Goal: Task Accomplishment & Management: Manage account settings

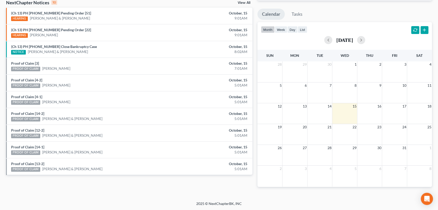
scroll to position [83, 0]
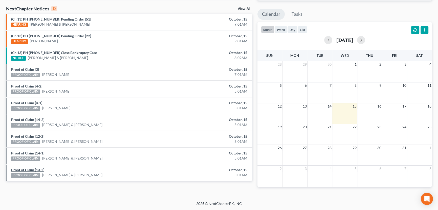
click at [28, 167] on link "Proof of Claim [13-2]" at bounding box center [27, 169] width 33 height 4
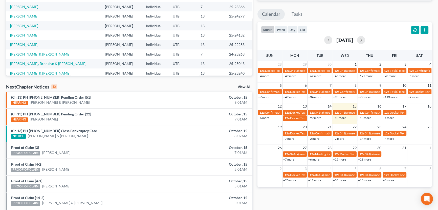
scroll to position [154, 0]
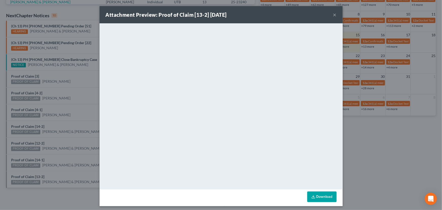
click at [63, 170] on div "Attachment Preview: Proof of Claim [13-2] 10/15/2025 × <object ng-attr-data='ht…" at bounding box center [221, 105] width 442 height 210
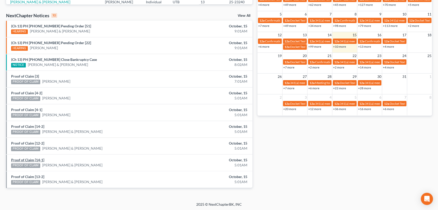
click at [26, 159] on link "Proof of Claim [14-1]" at bounding box center [27, 159] width 33 height 4
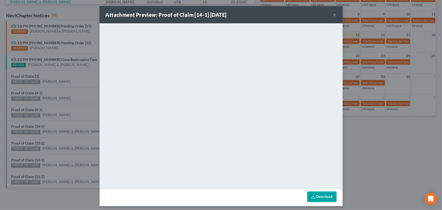
click at [60, 158] on div "Attachment Preview: Proof of Claim [14-1] 10/15/2025 × <object ng-attr-data='ht…" at bounding box center [221, 105] width 442 height 210
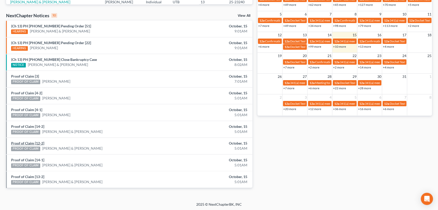
click at [30, 143] on link "Proof of Claim [12-2]" at bounding box center [27, 143] width 33 height 4
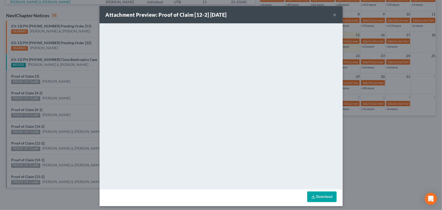
click at [57, 142] on div "Attachment Preview: Proof of Claim [12-2] 10/15/2025 × <object ng-attr-data='ht…" at bounding box center [221, 105] width 442 height 210
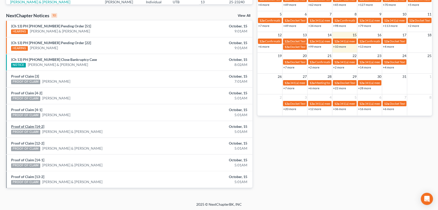
click at [30, 126] on link "Proof of Claim [14-2]" at bounding box center [27, 126] width 33 height 4
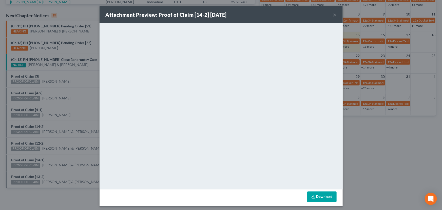
click at [57, 125] on div "Attachment Preview: Proof of Claim [14-2] 10/15/2025 × <object ng-attr-data='ht…" at bounding box center [221, 105] width 442 height 210
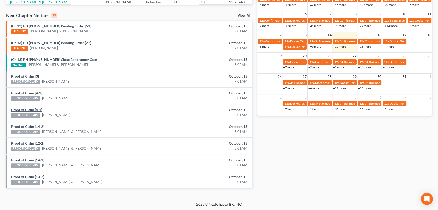
click at [23, 108] on link "Proof of Claim [4-1]" at bounding box center [26, 109] width 31 height 4
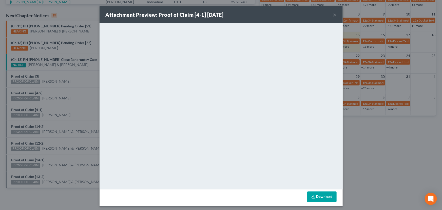
drag, startPoint x: 55, startPoint y: 109, endPoint x: 54, endPoint y: 106, distance: 3.5
click at [55, 109] on div "Attachment Preview: Proof of Claim [4-1] 10/15/2025 × <object ng-attr-data='htt…" at bounding box center [221, 105] width 442 height 210
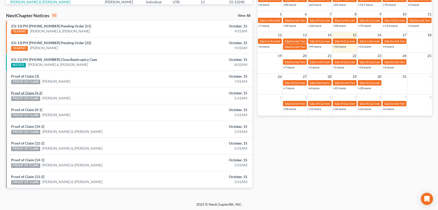
click at [29, 93] on link "Proof of Claim [4-2]" at bounding box center [26, 93] width 31 height 4
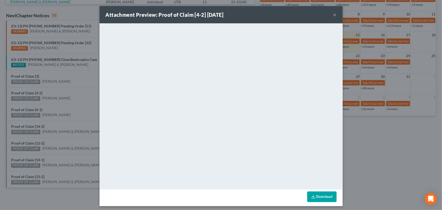
click at [57, 94] on div "Attachment Preview: Proof of Claim [4-2] 10/15/2025 × <object ng-attr-data='htt…" at bounding box center [221, 105] width 442 height 210
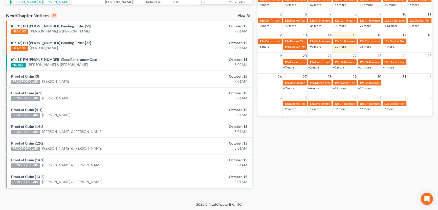
click at [27, 77] on link "Proof of Claim [3]" at bounding box center [25, 76] width 28 height 4
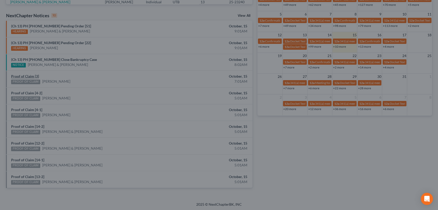
click at [24, 76] on div "Attachment Preview: Proof of Claim [3] 10/15/2025 × <object ng-attr-data='https…" at bounding box center [219, 105] width 438 height 210
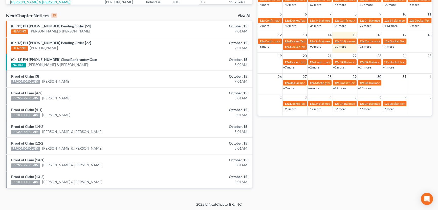
click at [53, 78] on div "Proof of Claim [3] PROOF OF CLAIM Maximus Pagano" at bounding box center [89, 79] width 161 height 10
click at [50, 58] on link "(Ch 13) PH 24-26605 Close Bankruptcy Case" at bounding box center [54, 59] width 86 height 4
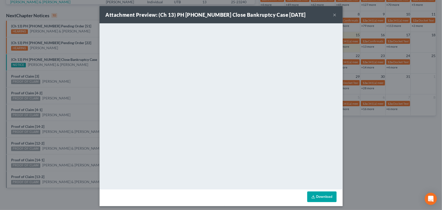
click at [53, 73] on div "Attachment Preview: (Ch 13) PH 24-26605 Close Bankruptcy Case 10/15/2025 × <obj…" at bounding box center [221, 105] width 442 height 210
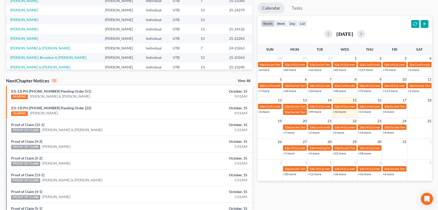
scroll to position [154, 0]
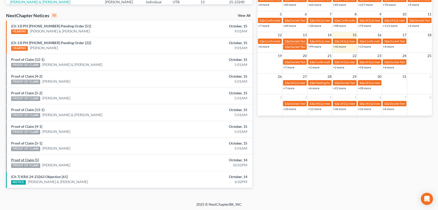
click at [28, 159] on link "Proof of Claim [5]" at bounding box center [25, 159] width 28 height 4
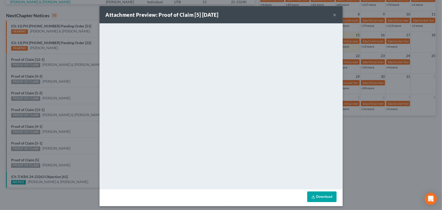
click at [50, 152] on div "Attachment Preview: Proof of Claim [5] 10/14/2025 × <object ng-attr-data='https…" at bounding box center [221, 105] width 442 height 210
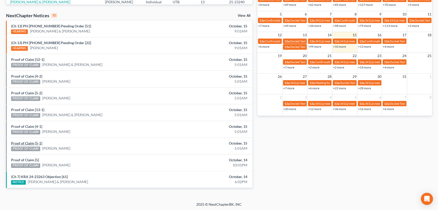
click at [30, 143] on link "Proof of Claim [5-1]" at bounding box center [26, 143] width 31 height 4
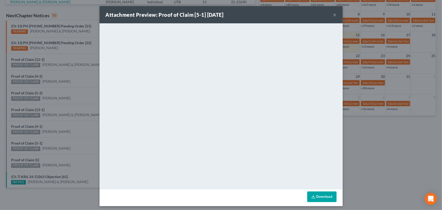
click at [55, 135] on div "Attachment Preview: Proof of Claim [5-1] 10/15/2025 × <object ng-attr-data='htt…" at bounding box center [221, 105] width 442 height 210
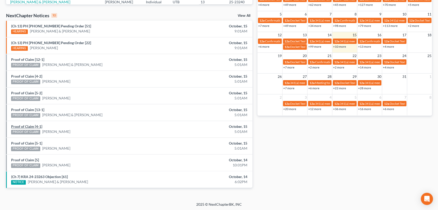
click at [27, 126] on link "Proof of Claim [4-1]" at bounding box center [26, 126] width 31 height 4
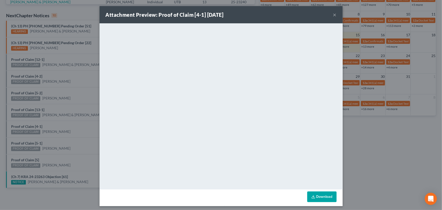
drag, startPoint x: 53, startPoint y: 124, endPoint x: 36, endPoint y: 109, distance: 22.7
click at [52, 123] on div "Attachment Preview: Proof of Claim [4-1] 10/15/2025 × <object ng-attr-data='htt…" at bounding box center [221, 105] width 442 height 210
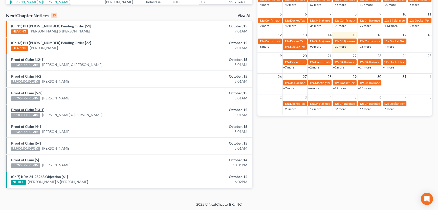
click at [26, 109] on link "Proof of Claim [13-1]" at bounding box center [27, 109] width 33 height 4
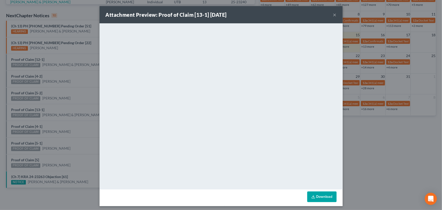
drag, startPoint x: 48, startPoint y: 106, endPoint x: 32, endPoint y: 91, distance: 21.5
click at [48, 106] on div "Attachment Preview: Proof of Claim [13-1] 10/15/2025 × <object ng-attr-data='ht…" at bounding box center [221, 105] width 442 height 210
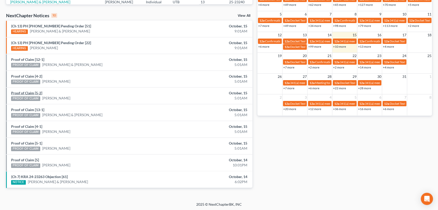
click at [25, 92] on link "Proof of Claim [5-2]" at bounding box center [26, 93] width 31 height 4
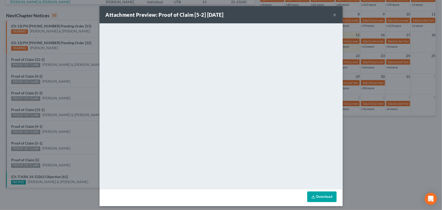
drag, startPoint x: 51, startPoint y: 93, endPoint x: 48, endPoint y: 90, distance: 4.3
click at [51, 93] on div "Attachment Preview: Proof of Claim [5-2] 10/15/2025 × <object ng-attr-data='htt…" at bounding box center [221, 105] width 442 height 210
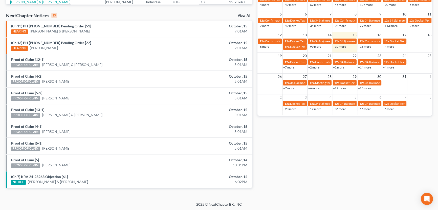
click at [28, 76] on link "Proof of Claim [4-2]" at bounding box center [26, 76] width 31 height 4
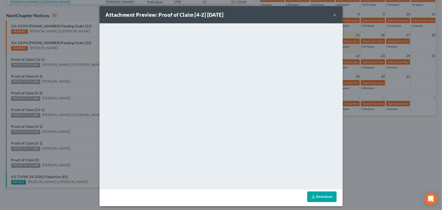
click at [57, 79] on div "Attachment Preview: Proof of Claim [4-2] 10/15/2025 × <object ng-attr-data='htt…" at bounding box center [221, 105] width 442 height 210
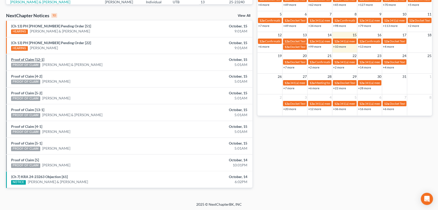
click at [30, 60] on link "Proof of Claim [12-1]" at bounding box center [27, 59] width 33 height 4
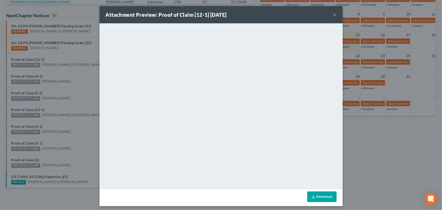
click at [64, 76] on div "Attachment Preview: Proof of Claim [12-1] 10/15/2025 × <object ng-attr-data='ht…" at bounding box center [221, 105] width 442 height 210
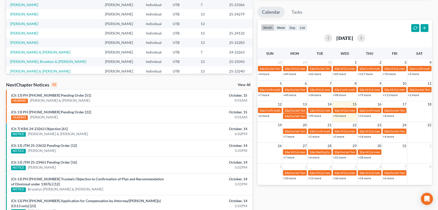
scroll to position [159, 0]
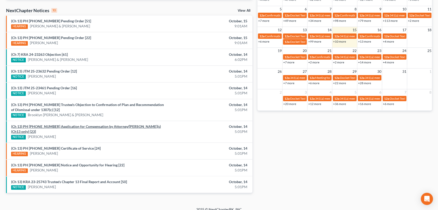
click at [82, 126] on link "(Ch 13) PH [PHONE_NUMBER] Application for Compensation by Attorney/[PERSON_NAME…" at bounding box center [86, 128] width 150 height 9
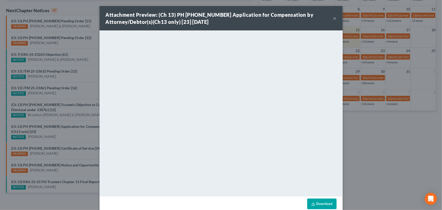
click at [70, 131] on div "Attachment Preview: (Ch 13) PH 25-24132 Application for Compensation by Attorne…" at bounding box center [221, 105] width 442 height 210
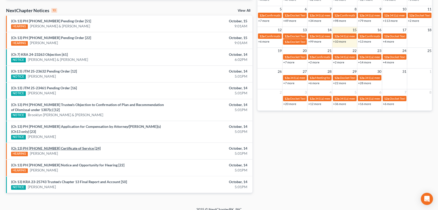
click at [58, 146] on link "(Ch 13) PH 25-24132 Certificate of Service [24]" at bounding box center [56, 148] width 90 height 4
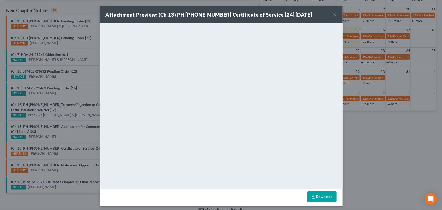
click at [82, 130] on div "Attachment Preview: (Ch 13) PH 25-24132 Certificate of Service [24] 10/14/2025 …" at bounding box center [221, 105] width 442 height 210
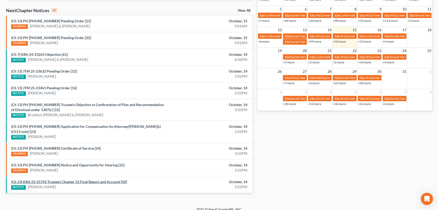
click at [79, 179] on link "(Ch 13) KRA 23-25743 Trustee's Chapter 13 Final Report and Account [50]" at bounding box center [69, 181] width 116 height 4
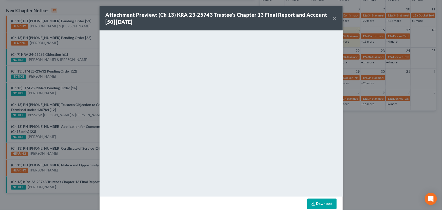
click at [77, 132] on div "Attachment Preview: (Ch 13) KRA 23-25743 Trustee's Chapter 13 Final Report and …" at bounding box center [221, 105] width 442 height 210
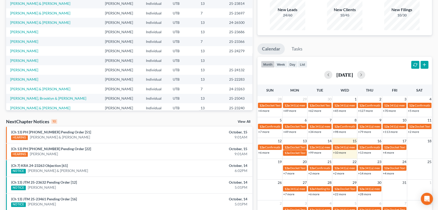
scroll to position [21, 0]
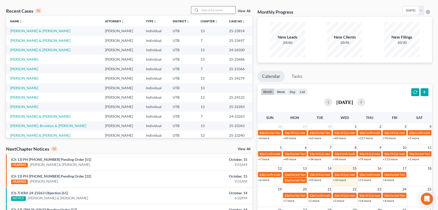
click at [205, 10] on input "search" at bounding box center [217, 9] width 35 height 7
type input "Montoya"
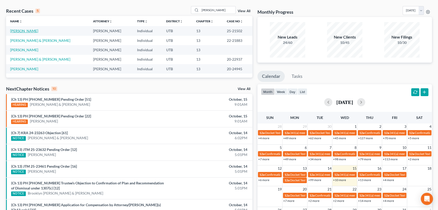
click at [21, 32] on link "[PERSON_NAME]" at bounding box center [24, 31] width 28 height 4
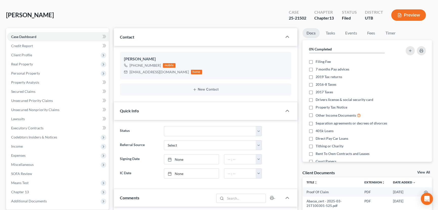
scroll to position [40, 0]
click at [425, 172] on link "View All" at bounding box center [424, 172] width 13 height 4
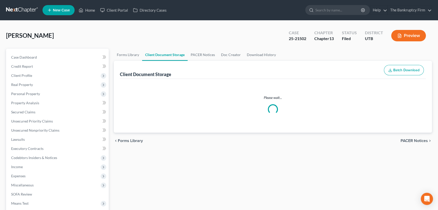
select select "26"
select select "41"
select select "30"
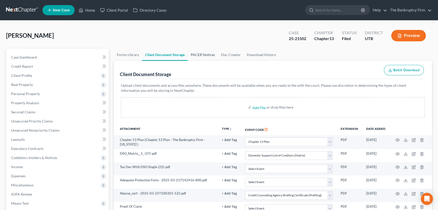
click at [199, 52] on link "PACER Notices" at bounding box center [203, 55] width 30 height 12
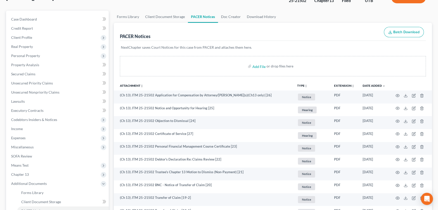
scroll to position [69, 0]
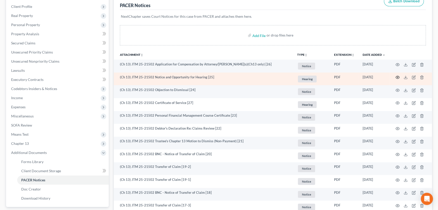
click at [398, 76] on icon "button" at bounding box center [398, 77] width 4 height 4
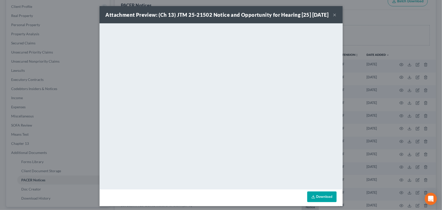
click at [333, 18] on button "×" at bounding box center [335, 15] width 4 height 6
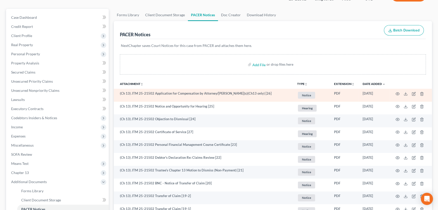
scroll to position [0, 0]
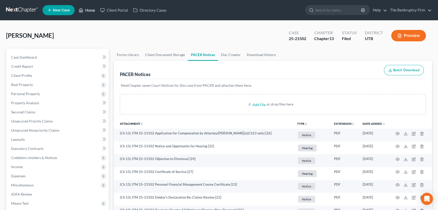
click at [91, 10] on link "Home" at bounding box center [87, 10] width 22 height 9
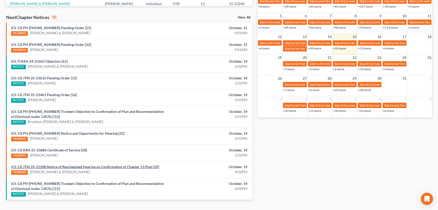
scroll to position [161, 0]
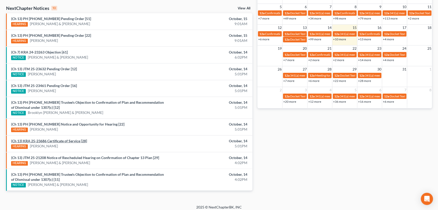
click at [63, 140] on link "(Ch 13) KRA 25-23686 Certificate of Service [28]" at bounding box center [49, 140] width 76 height 4
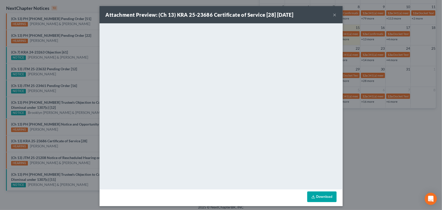
click at [61, 146] on div "Attachment Preview: (Ch 13) KRA 25-23686 Certificate of Service [28] 10/14/2025…" at bounding box center [221, 105] width 442 height 210
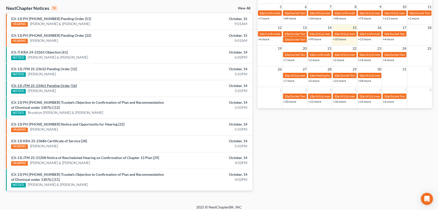
click at [55, 84] on link "(Ch 13) JTM 25-23461 Pending Order [16]" at bounding box center [44, 85] width 66 height 4
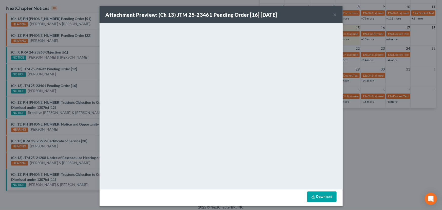
click at [333, 15] on button "×" at bounding box center [335, 15] width 4 height 6
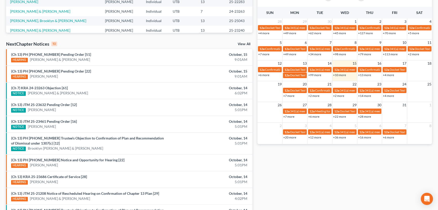
scroll to position [0, 0]
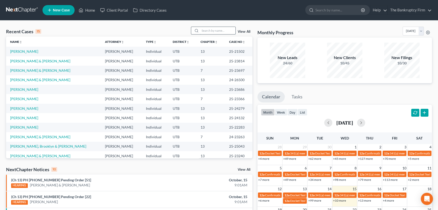
click at [205, 30] on input "search" at bounding box center [217, 30] width 35 height 7
type input "nevarez"
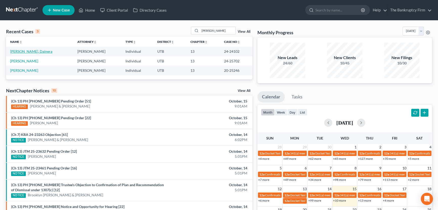
click at [23, 51] on link "Nevarez, Dainera" at bounding box center [31, 51] width 42 height 4
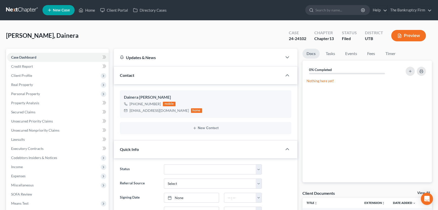
click at [419, 192] on link "View All" at bounding box center [424, 193] width 13 height 4
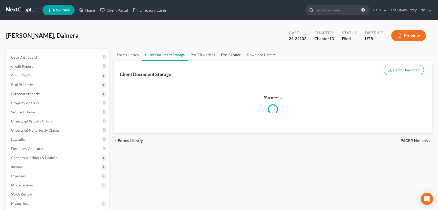
select select "53"
select select "30"
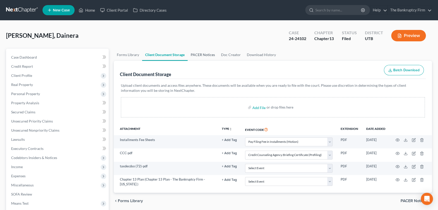
click at [202, 53] on link "PACER Notices" at bounding box center [203, 55] width 30 height 12
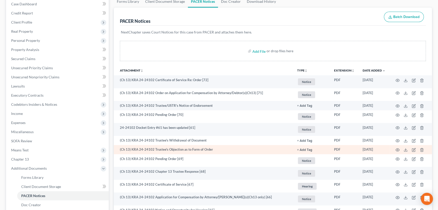
scroll to position [69, 0]
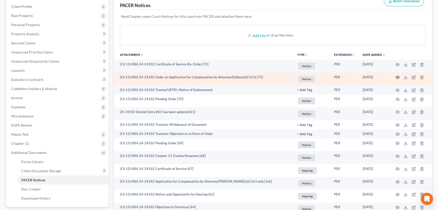
click at [398, 77] on icon "button" at bounding box center [398, 77] width 4 height 4
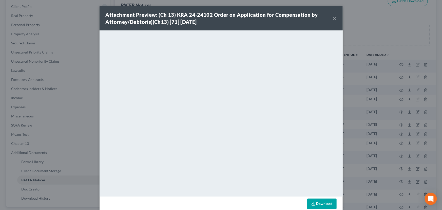
click at [333, 18] on button "×" at bounding box center [335, 18] width 4 height 6
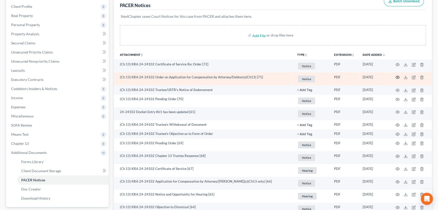
click at [397, 76] on icon "button" at bounding box center [398, 77] width 4 height 4
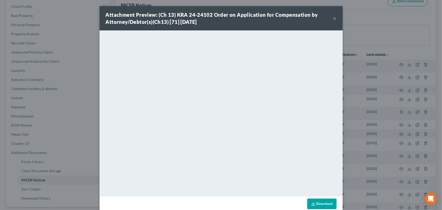
click at [333, 17] on button "×" at bounding box center [335, 18] width 4 height 6
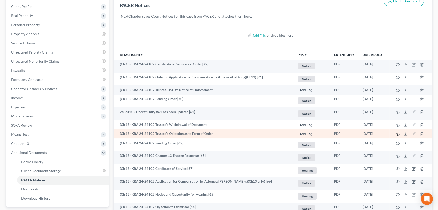
click at [398, 134] on icon "button" at bounding box center [398, 134] width 4 height 4
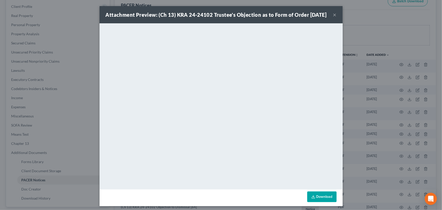
click at [333, 18] on button "×" at bounding box center [335, 15] width 4 height 6
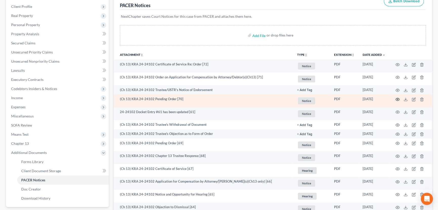
click at [398, 99] on icon "button" at bounding box center [398, 99] width 4 height 4
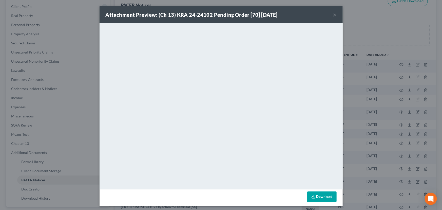
click at [333, 14] on button "×" at bounding box center [335, 15] width 4 height 6
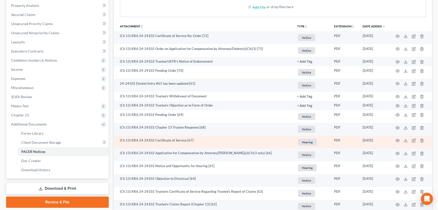
scroll to position [115, 0]
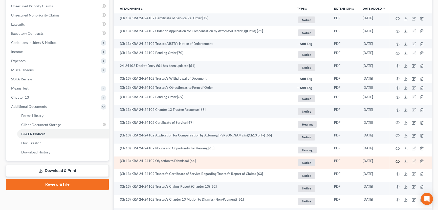
click at [398, 159] on icon "button" at bounding box center [398, 161] width 4 height 4
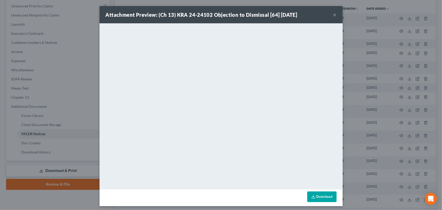
click at [333, 15] on button "×" at bounding box center [335, 15] width 4 height 6
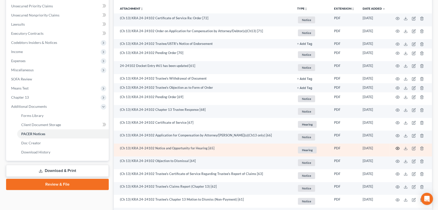
click at [397, 147] on icon "button" at bounding box center [398, 148] width 4 height 4
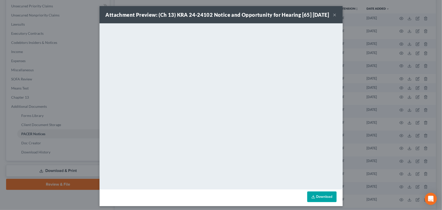
click at [333, 18] on button "×" at bounding box center [335, 15] width 4 height 6
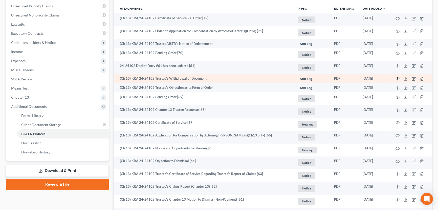
click at [398, 77] on icon "button" at bounding box center [398, 79] width 4 height 4
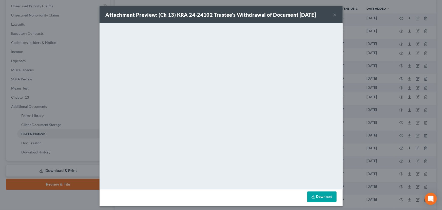
click at [333, 13] on button "×" at bounding box center [335, 15] width 4 height 6
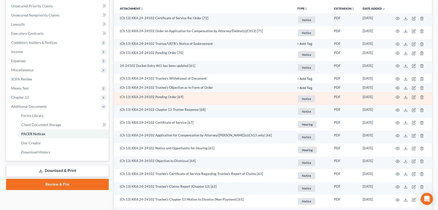
scroll to position [92, 0]
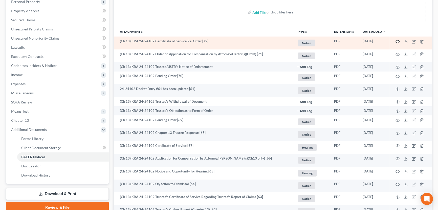
click at [397, 41] on icon "button" at bounding box center [398, 41] width 4 height 4
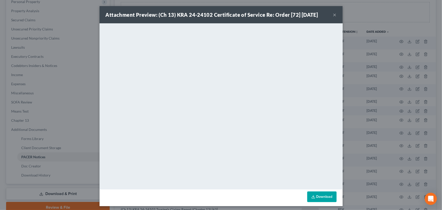
click at [333, 15] on button "×" at bounding box center [335, 15] width 4 height 6
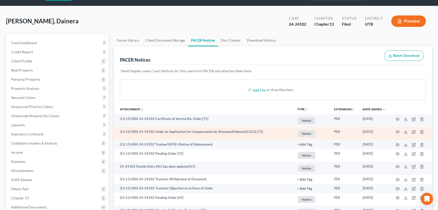
scroll to position [0, 0]
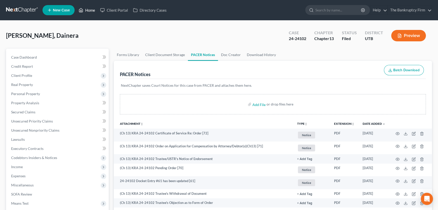
click at [89, 10] on link "Home" at bounding box center [87, 10] width 22 height 9
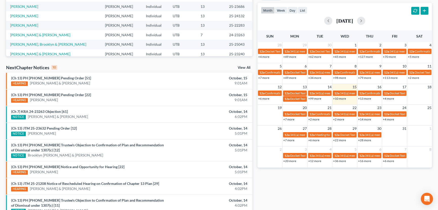
scroll to position [101, 0]
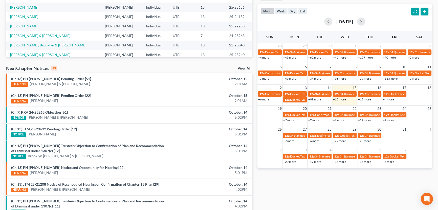
click at [57, 129] on link "(Ch 13) JTM 25-23632 Pending Order [12]" at bounding box center [44, 129] width 66 height 4
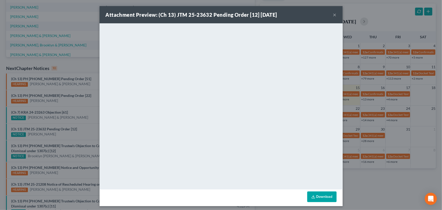
click at [333, 15] on button "×" at bounding box center [335, 15] width 4 height 6
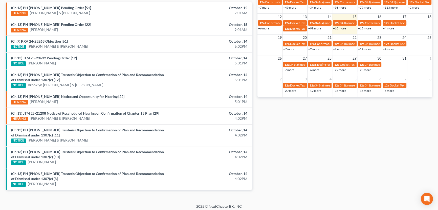
scroll to position [174, 0]
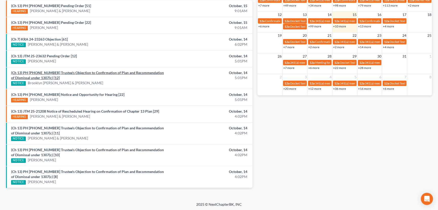
click at [95, 73] on link "(Ch 13) PH 25-25043 Trustee's Objection to Confirmation of Plan and Recommendat…" at bounding box center [87, 74] width 153 height 9
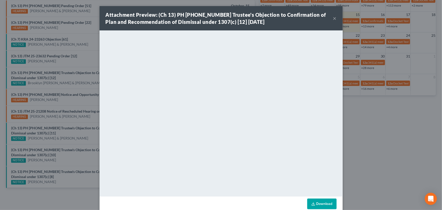
click at [83, 81] on div "Attachment Preview: (Ch 13) PH 25-25043 Trustee's Objection to Confirmation of …" at bounding box center [221, 105] width 442 height 210
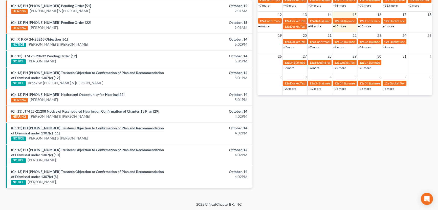
click at [75, 127] on link "(Ch 13) PH 25-25261 Trustee's Objection to Confirmation of Plan and Recommendat…" at bounding box center [87, 130] width 153 height 9
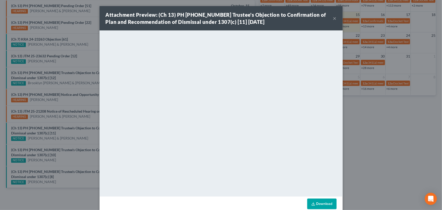
click at [83, 141] on div "Attachment Preview: (Ch 13) PH 25-25261 Trustee's Objection to Confirmation of …" at bounding box center [221, 105] width 442 height 210
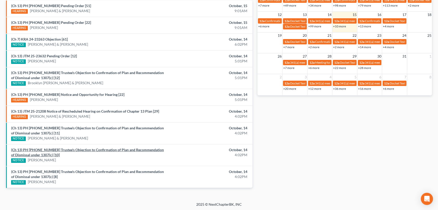
click at [69, 150] on link "(Ch 13) PH 25-25117 Trustee's Objection to Confirmation of Plan and Recommendat…" at bounding box center [87, 151] width 153 height 9
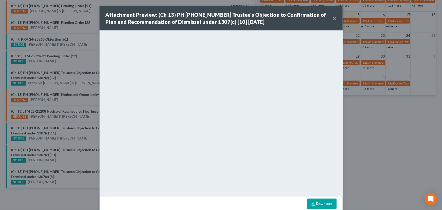
click at [71, 159] on div "Attachment Preview: (Ch 13) PH 25-25117 Trustee's Objection to Confirmation of …" at bounding box center [221, 105] width 442 height 210
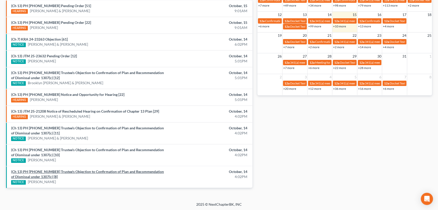
click at [69, 172] on link "(Ch 13) PH 25-25162 Trustee's Objection to Confirmation of Plan and Recommendat…" at bounding box center [87, 173] width 153 height 9
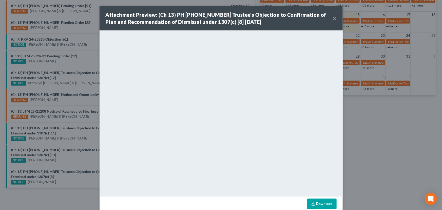
click at [73, 165] on div "Attachment Preview: (Ch 13) PH 25-25162 Trustee's Objection to Confirmation of …" at bounding box center [221, 105] width 442 height 210
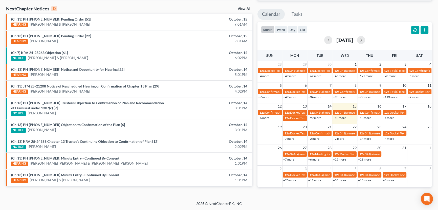
scroll to position [159, 0]
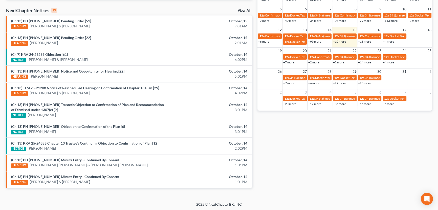
click at [64, 142] on link "(Ch 13) KRA 25-24358 Chapter 13 Trustee's Continuing Objection to Confirmation …" at bounding box center [84, 143] width 147 height 4
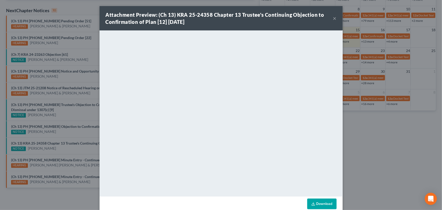
click at [280, 18] on div "Attachment Preview: (Ch 13) KRA 25-24358 Chapter 13 Trustee's Continuing Object…" at bounding box center [219, 18] width 227 height 14
click at [334, 18] on button "×" at bounding box center [335, 18] width 4 height 6
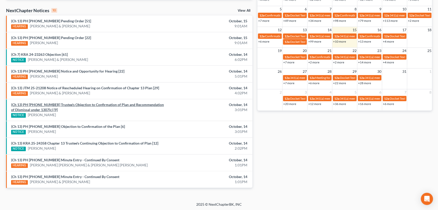
click at [51, 103] on link "(Ch 13) PH 25-25259 Trustee's Objection to Confirmation of Plan and Recommendat…" at bounding box center [87, 106] width 153 height 9
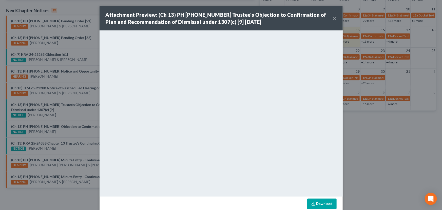
click at [69, 131] on div "Attachment Preview: (Ch 13) PH 25-25259 Trustee's Objection to Confirmation of …" at bounding box center [221, 105] width 442 height 210
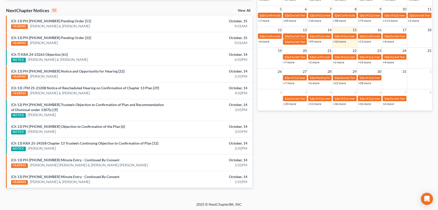
scroll to position [0, 0]
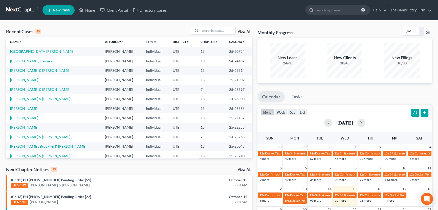
click at [28, 110] on link "[PERSON_NAME]" at bounding box center [24, 108] width 28 height 4
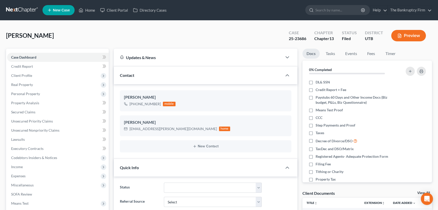
click at [420, 191] on link "View All" at bounding box center [424, 193] width 13 height 4
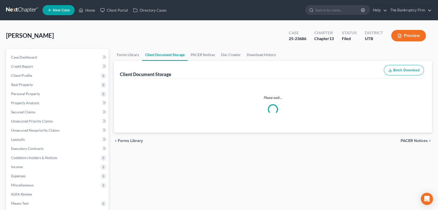
select select "26"
select select "30"
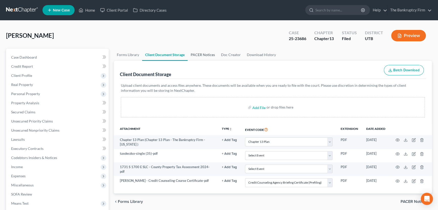
click at [194, 54] on link "PACER Notices" at bounding box center [203, 55] width 30 height 12
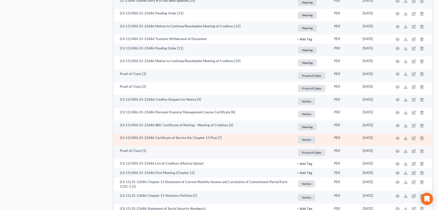
scroll to position [414, 0]
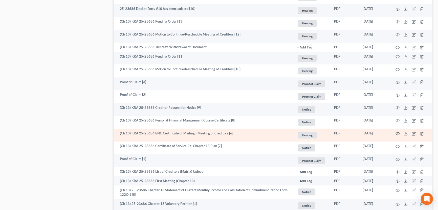
click at [397, 132] on icon "button" at bounding box center [398, 133] width 4 height 4
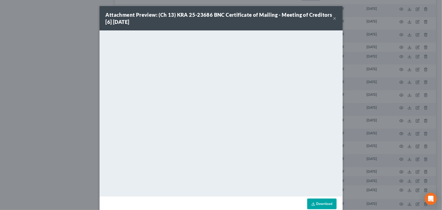
click at [333, 17] on button "×" at bounding box center [335, 18] width 4 height 6
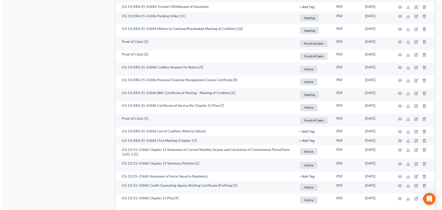
scroll to position [460, 0]
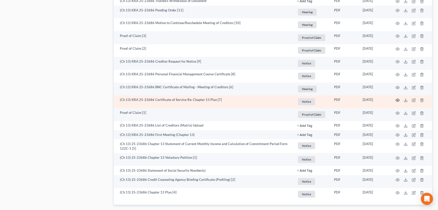
click at [397, 100] on icon "button" at bounding box center [398, 100] width 4 height 4
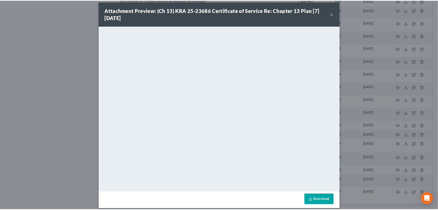
scroll to position [0, 0]
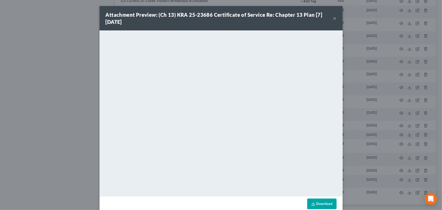
click at [333, 19] on button "×" at bounding box center [335, 18] width 4 height 6
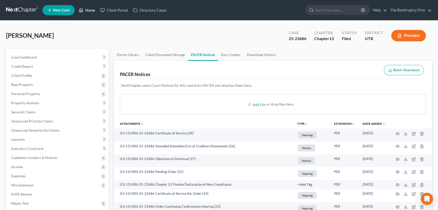
click at [89, 10] on link "Home" at bounding box center [87, 10] width 22 height 9
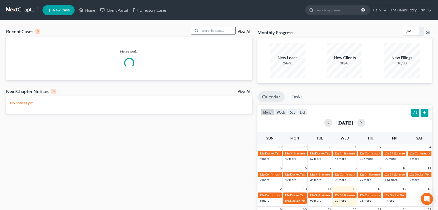
click at [203, 31] on input "search" at bounding box center [217, 30] width 35 height 7
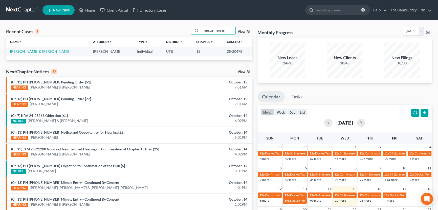
drag, startPoint x: 215, startPoint y: 31, endPoint x: 190, endPoint y: 32, distance: 25.3
click at [190, 32] on div "Recent Cases 1 Nate View All" at bounding box center [129, 32] width 247 height 10
type input "Rigby"
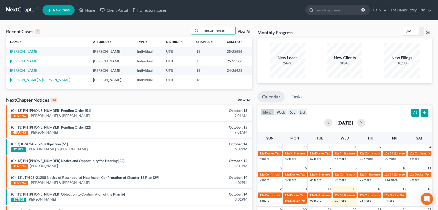
click at [20, 61] on link "[PERSON_NAME]" at bounding box center [24, 61] width 28 height 4
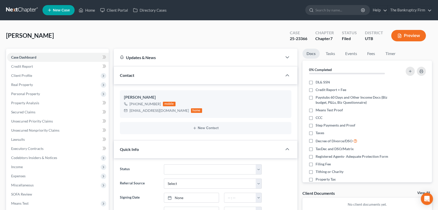
click at [420, 192] on link "View All" at bounding box center [424, 193] width 13 height 4
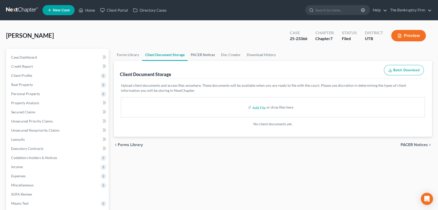
click at [198, 53] on link "PACER Notices" at bounding box center [203, 55] width 30 height 12
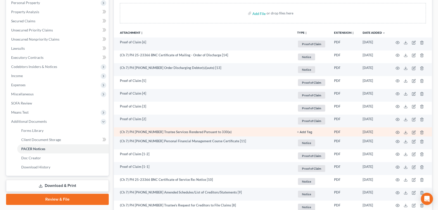
scroll to position [92, 0]
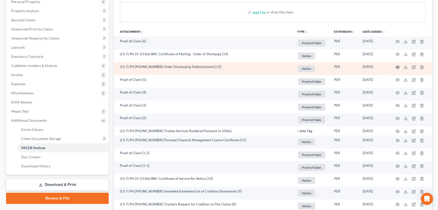
click at [398, 66] on icon "button" at bounding box center [398, 67] width 4 height 4
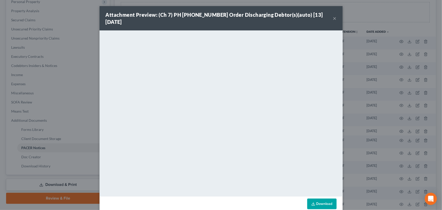
click at [333, 15] on button "×" at bounding box center [335, 18] width 4 height 6
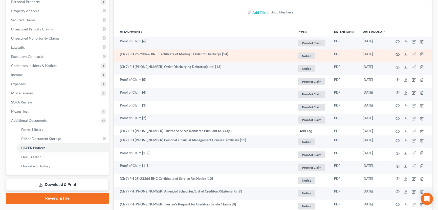
click at [399, 53] on icon "button" at bounding box center [398, 54] width 4 height 4
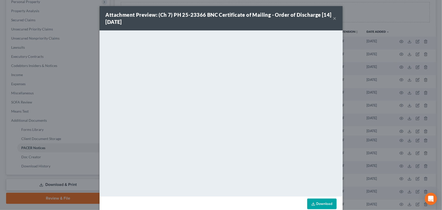
click at [333, 19] on button "×" at bounding box center [335, 18] width 4 height 6
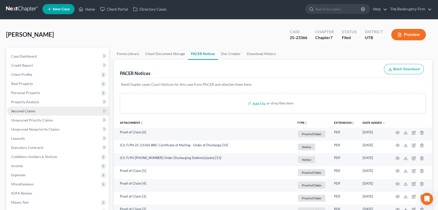
scroll to position [0, 0]
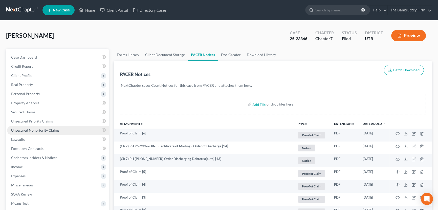
drag, startPoint x: 27, startPoint y: 128, endPoint x: 41, endPoint y: 129, distance: 14.5
click at [27, 128] on span "Unsecured Nonpriority Claims" at bounding box center [35, 130] width 48 height 4
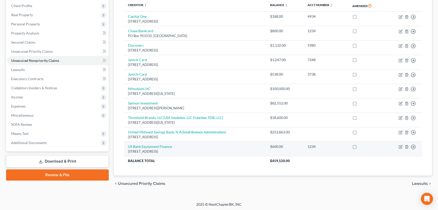
scroll to position [70, 0]
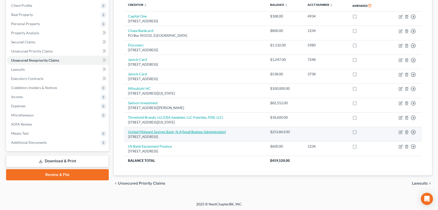
click at [153, 131] on link "United Midwest Savings Bank, N.A (Small Business Administration)" at bounding box center [177, 131] width 98 height 4
select select "36"
select select "0"
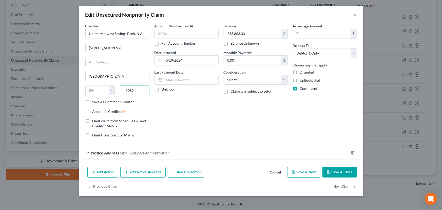
drag, startPoint x: 128, startPoint y: 91, endPoint x: 131, endPoint y: 90, distance: 3.4
click at [131, 90] on input "43082" at bounding box center [135, 90] width 30 height 10
click at [164, 106] on div "Account Number (last 4) Full Account Number Date Incurred 0/19/2024 Last Paymen…" at bounding box center [186, 82] width 69 height 118
click at [125, 81] on div "Creditor * United Midwest Savings Bank, N.A 955 County Line Road W Adamsville S…" at bounding box center [117, 61] width 64 height 76
click at [126, 73] on input "Adamsville" at bounding box center [118, 76] width 64 height 10
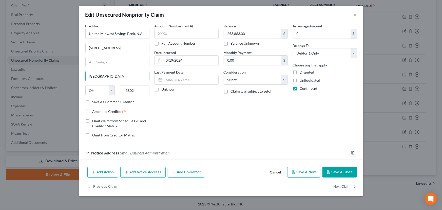
click at [128, 67] on div "Creditor * United Midwest Savings Bank, N.A 955 County Line Road W Adamsville S…" at bounding box center [117, 61] width 64 height 76
drag, startPoint x: 137, startPoint y: 89, endPoint x: 113, endPoint y: 91, distance: 24.4
click at [113, 91] on div "State AL AK AR AZ CA CO CT DE DC FL GA GU HI ID IL IN IA KS KY LA ME MD MA MI M…" at bounding box center [117, 92] width 69 height 14
drag, startPoint x: 129, startPoint y: 90, endPoint x: 126, endPoint y: 91, distance: 3.4
click at [126, 91] on input "43802" at bounding box center [135, 90] width 30 height 10
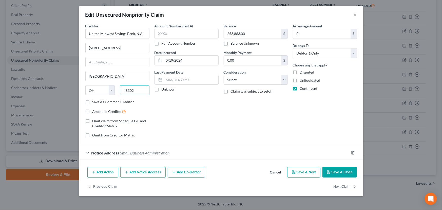
type input "48302"
type input "Bloomfield Hills"
select select "23"
drag, startPoint x: 138, startPoint y: 91, endPoint x: 112, endPoint y: 90, distance: 26.6
click at [112, 90] on div "State AL AK AR AZ CA CO CT DE DC FL GA GU HI ID IL IN IA KS KY LA ME MD MA MI M…" at bounding box center [117, 92] width 69 height 14
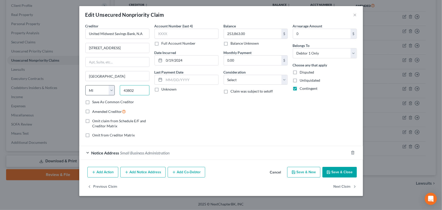
type input "43802"
type input "Adamsville"
select select "36"
drag, startPoint x: 128, startPoint y: 90, endPoint x: 132, endPoint y: 89, distance: 3.8
click at [132, 89] on input "43802" at bounding box center [135, 90] width 30 height 10
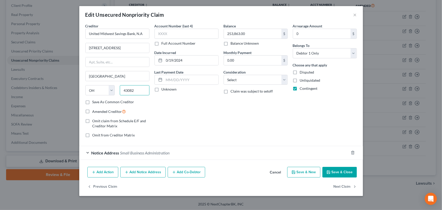
type input "43082"
type input "Westerville"
click at [354, 14] on button "×" at bounding box center [355, 15] width 4 height 6
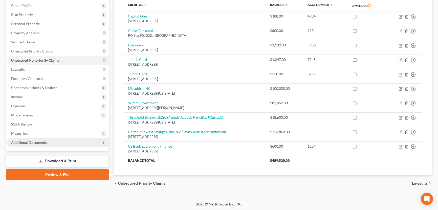
click at [30, 142] on span "Additional Documents" at bounding box center [29, 142] width 36 height 4
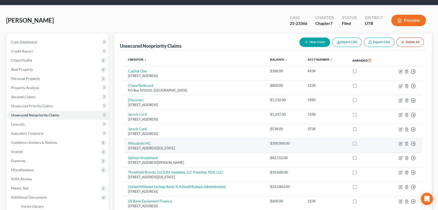
scroll to position [23, 0]
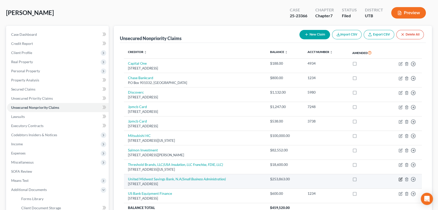
click at [401, 177] on icon "button" at bounding box center [401, 179] width 4 height 4
select select "36"
select select "0"
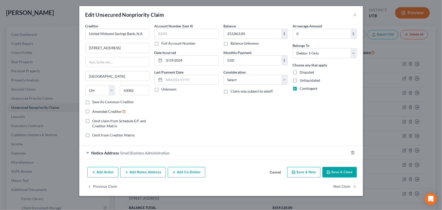
click at [339, 172] on button "Save & Close" at bounding box center [339, 172] width 34 height 11
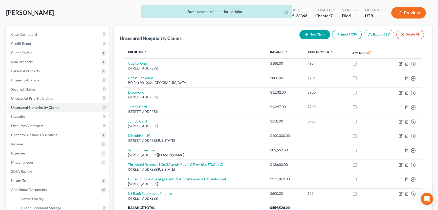
scroll to position [0, 0]
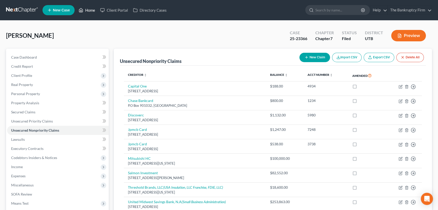
click at [92, 10] on link "Home" at bounding box center [87, 10] width 22 height 9
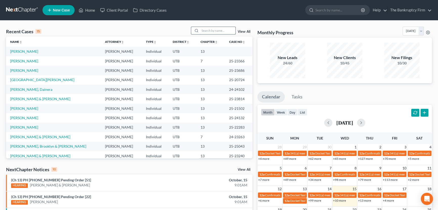
click at [209, 29] on input "search" at bounding box center [217, 30] width 35 height 7
type input "Waters"
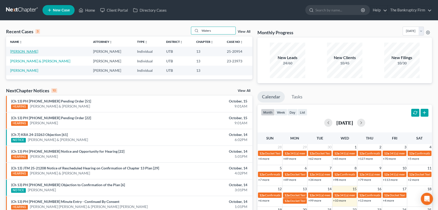
click at [23, 52] on link "[PERSON_NAME]" at bounding box center [24, 51] width 28 height 4
select select "3"
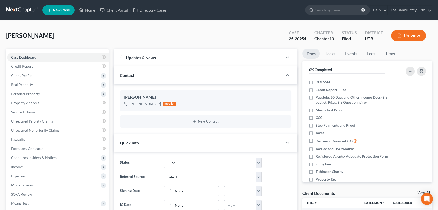
click at [419, 192] on link "View All" at bounding box center [424, 193] width 13 height 4
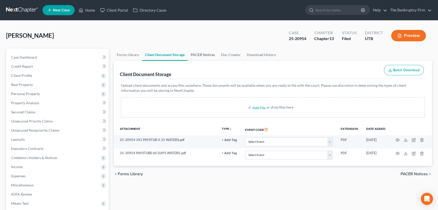
click at [192, 53] on link "PACER Notices" at bounding box center [203, 55] width 30 height 12
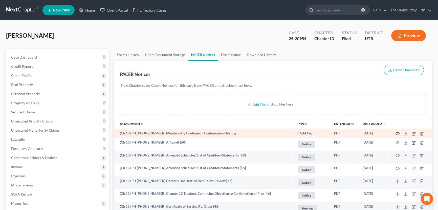
click at [397, 133] on icon "button" at bounding box center [398, 133] width 4 height 4
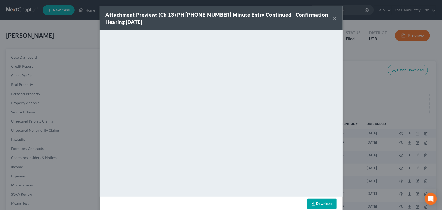
click at [333, 16] on button "×" at bounding box center [335, 18] width 4 height 6
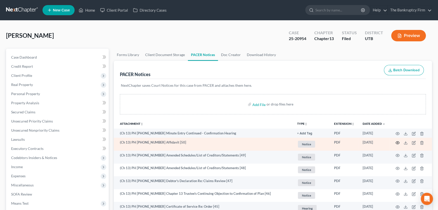
click at [398, 142] on circle "button" at bounding box center [397, 142] width 1 height 1
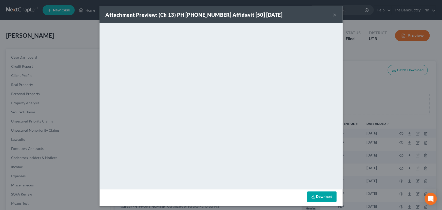
click at [333, 12] on button "×" at bounding box center [335, 15] width 4 height 6
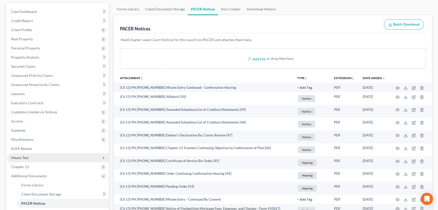
scroll to position [46, 0]
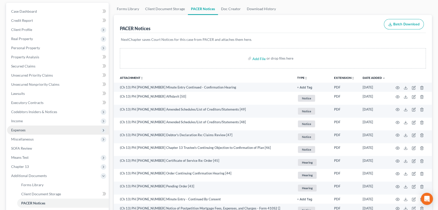
click at [22, 129] on span "Expenses" at bounding box center [18, 130] width 14 height 4
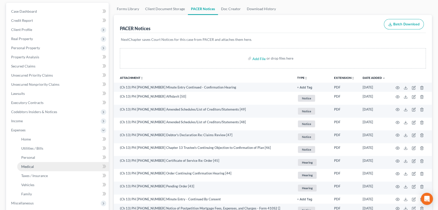
click at [33, 167] on span "Medical" at bounding box center [27, 166] width 13 height 4
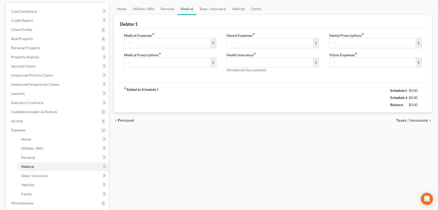
scroll to position [4, 0]
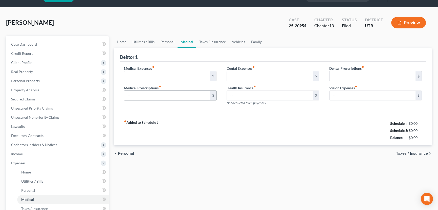
type input "563.92"
type input "0.00"
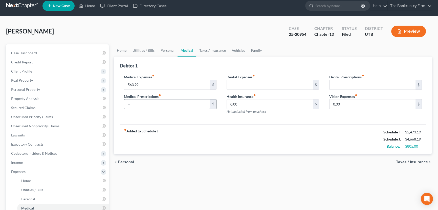
scroll to position [0, 0]
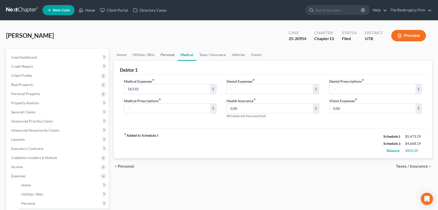
click at [164, 53] on link "Personal" at bounding box center [168, 55] width 20 height 12
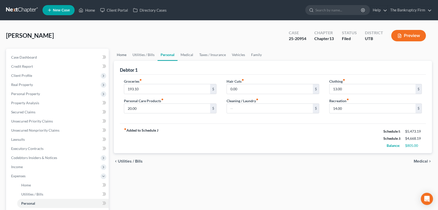
click at [119, 55] on link "Home" at bounding box center [122, 55] width 16 height 12
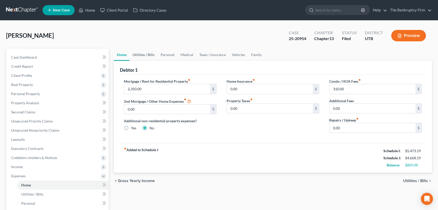
click at [142, 54] on link "Utilities / Bills" at bounding box center [144, 55] width 28 height 12
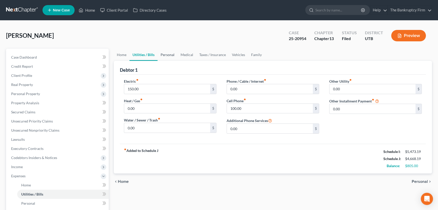
click at [168, 53] on link "Personal" at bounding box center [168, 55] width 20 height 12
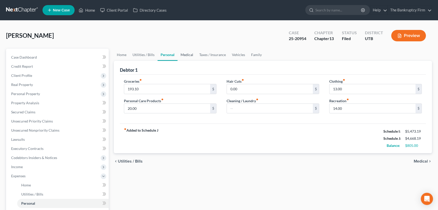
click at [185, 53] on link "Medical" at bounding box center [187, 55] width 19 height 12
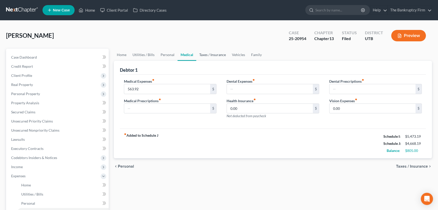
click at [210, 54] on link "Taxes / Insurance" at bounding box center [212, 55] width 33 height 12
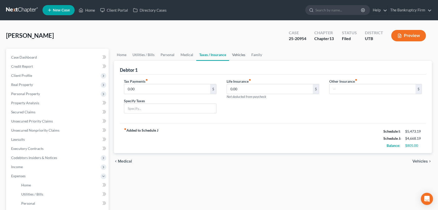
click at [235, 54] on link "Vehicles" at bounding box center [238, 55] width 19 height 12
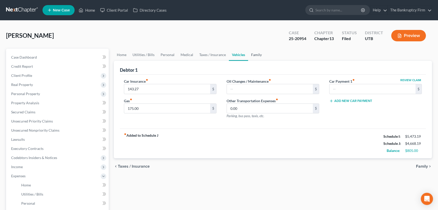
click at [257, 54] on link "Family" at bounding box center [256, 55] width 17 height 12
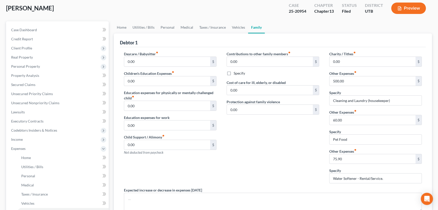
scroll to position [23, 0]
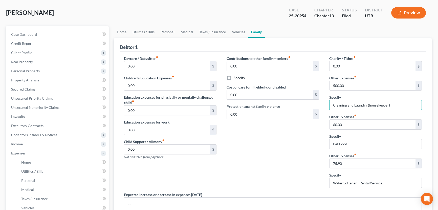
drag, startPoint x: 395, startPoint y: 103, endPoint x: 330, endPoint y: 109, distance: 64.8
click at [330, 109] on div "Specify Cleaning and Laundry (housekeeper)" at bounding box center [376, 101] width 93 height 15
click at [212, 32] on link "Taxes / Insurance" at bounding box center [212, 32] width 33 height 12
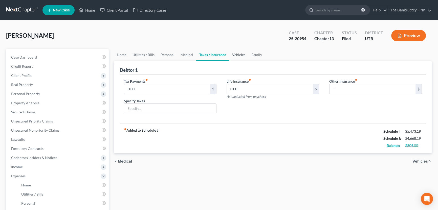
click at [238, 56] on link "Vehicles" at bounding box center [238, 55] width 19 height 12
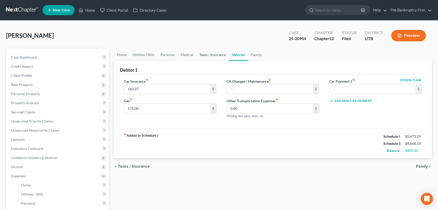
click at [209, 54] on link "Taxes / Insurance" at bounding box center [212, 55] width 33 height 12
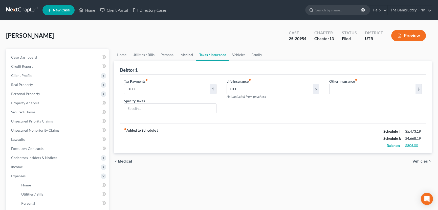
click at [185, 54] on link "Medical" at bounding box center [187, 55] width 19 height 12
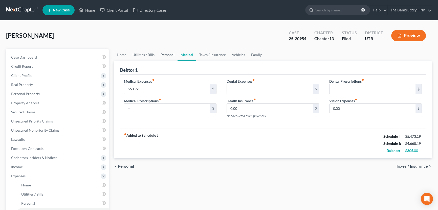
click at [165, 53] on link "Personal" at bounding box center [168, 55] width 20 height 12
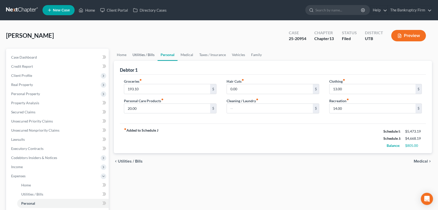
click at [140, 53] on link "Utilities / Bills" at bounding box center [144, 55] width 28 height 12
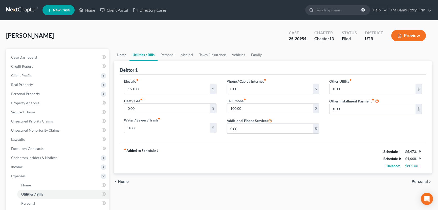
click at [119, 54] on link "Home" at bounding box center [122, 55] width 16 height 12
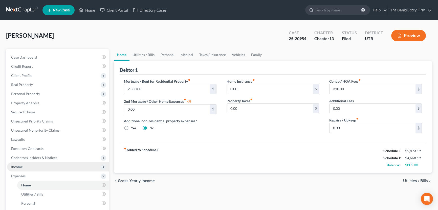
click at [14, 165] on span "Income" at bounding box center [17, 166] width 12 height 4
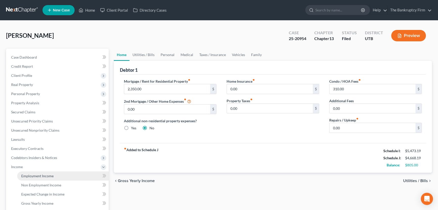
click at [38, 175] on span "Employment Income" at bounding box center [37, 175] width 32 height 4
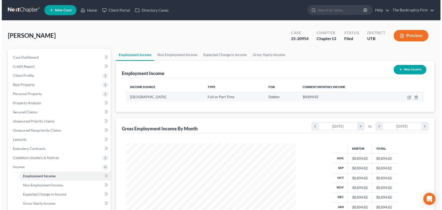
scroll to position [91, 180]
click at [407, 96] on icon "button" at bounding box center [407, 97] width 4 height 4
select select "0"
select select "46"
select select "1"
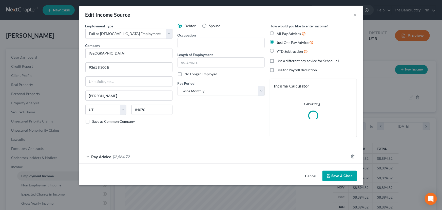
scroll to position [91, 181]
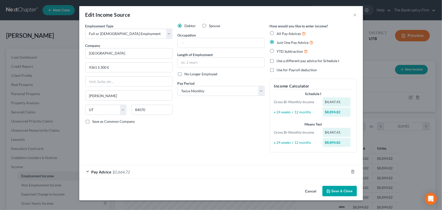
click at [171, 169] on div "Pay Advice $2,664.72" at bounding box center [213, 171] width 269 height 13
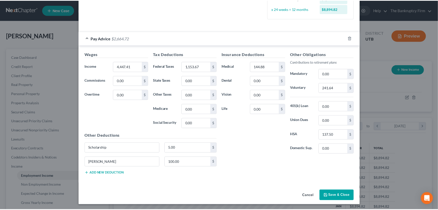
scroll to position [134, 0]
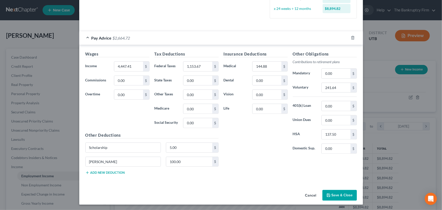
drag, startPoint x: 343, startPoint y: 194, endPoint x: 306, endPoint y: 182, distance: 38.3
click at [343, 194] on button "Save & Close" at bounding box center [339, 195] width 34 height 11
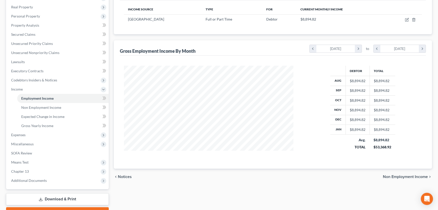
scroll to position [104, 0]
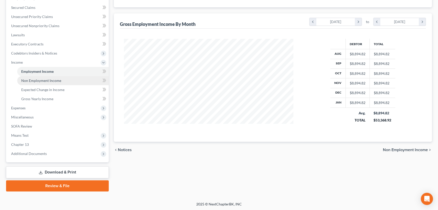
click at [38, 81] on span "Non Employment Income" at bounding box center [41, 80] width 40 height 4
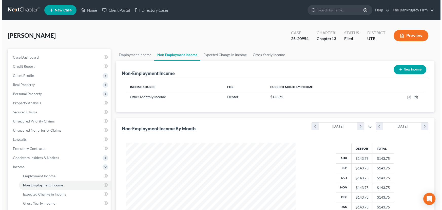
scroll to position [91, 180]
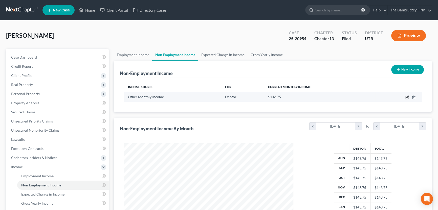
click at [408, 96] on icon "button" at bounding box center [408, 96] width 2 height 2
select select "13"
select select "0"
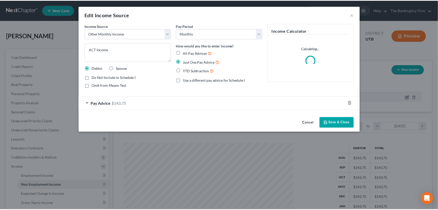
scroll to position [91, 181]
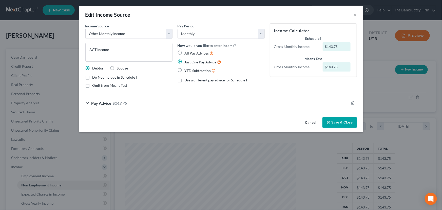
click at [342, 122] on button "Save & Close" at bounding box center [339, 122] width 34 height 11
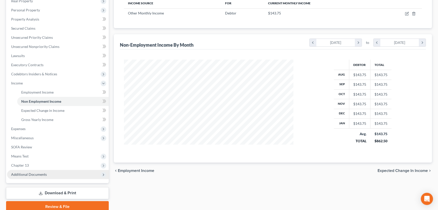
scroll to position [104, 0]
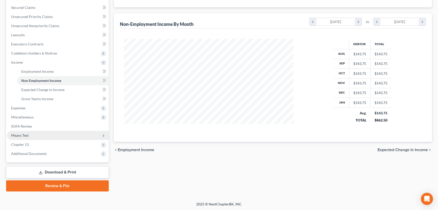
click at [20, 135] on span "Means Test" at bounding box center [19, 135] width 17 height 4
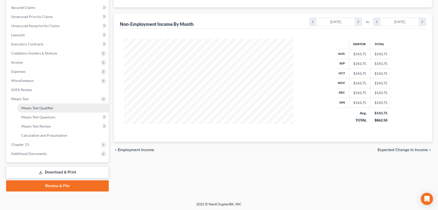
click at [46, 108] on span "Means Test Qualifier" at bounding box center [37, 108] width 32 height 4
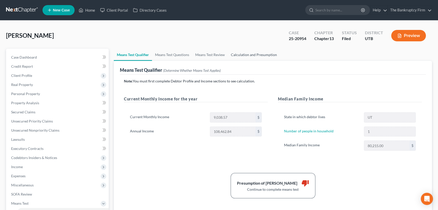
click at [249, 54] on link "Calculation and Presumption" at bounding box center [254, 55] width 52 height 12
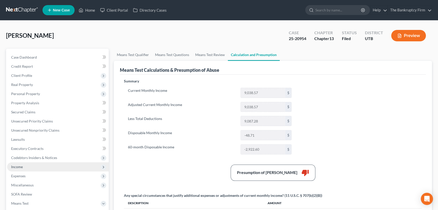
click at [16, 167] on span "Income" at bounding box center [17, 166] width 12 height 4
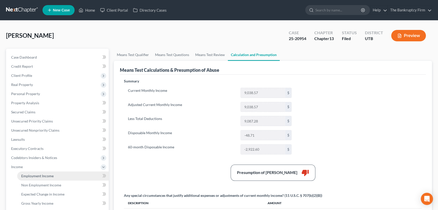
click at [31, 175] on span "Employment Income" at bounding box center [37, 175] width 32 height 4
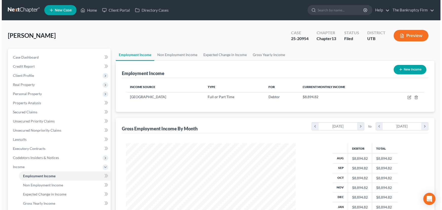
scroll to position [91, 180]
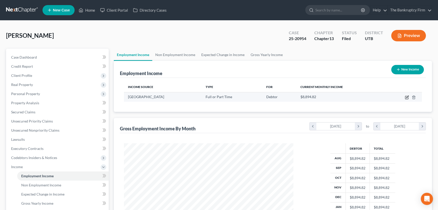
click at [406, 96] on icon "button" at bounding box center [407, 97] width 4 height 4
select select "0"
select select "46"
select select "1"
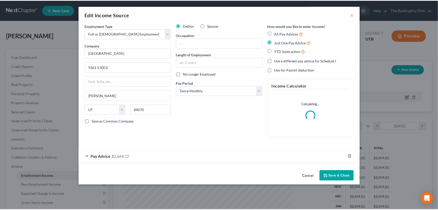
scroll to position [91, 181]
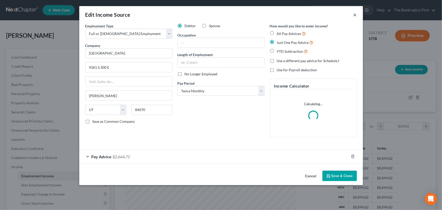
click at [355, 16] on button "×" at bounding box center [355, 15] width 4 height 6
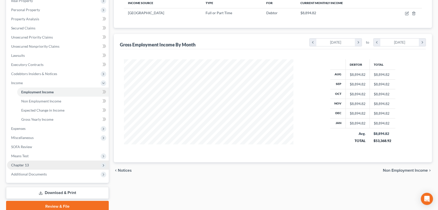
scroll to position [104, 0]
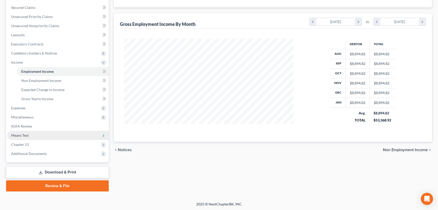
click at [22, 134] on span "Means Test" at bounding box center [19, 135] width 17 height 4
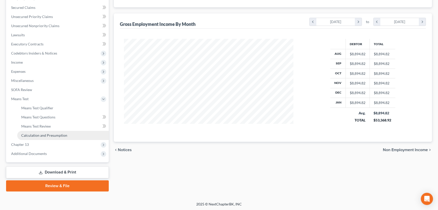
click at [51, 134] on span "Calculation and Presumption" at bounding box center [44, 135] width 46 height 4
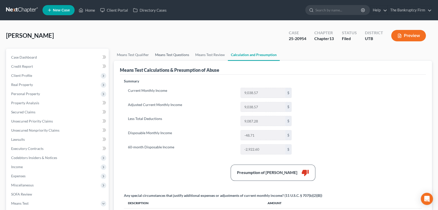
click at [172, 55] on link "Means Test Questions" at bounding box center [172, 55] width 40 height 12
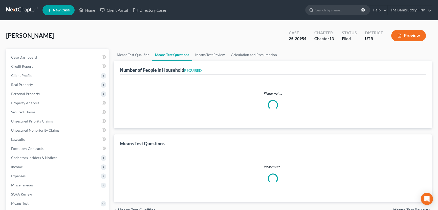
select select "0"
select select "60"
select select "1"
select select "60"
select select "0"
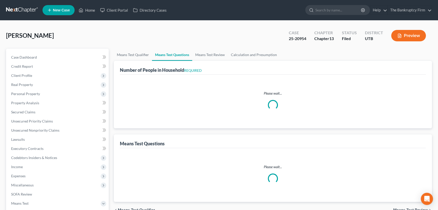
select select "60"
select select "1"
select select "0"
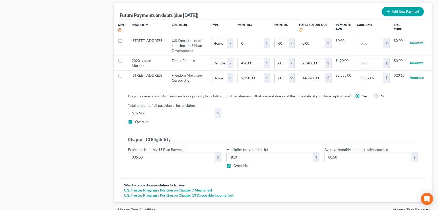
scroll to position [483, 0]
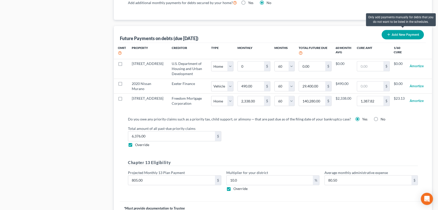
click at [401, 33] on button "Add New Payment" at bounding box center [403, 34] width 42 height 9
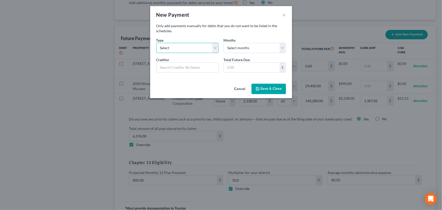
drag, startPoint x: 215, startPoint y: 46, endPoint x: 217, endPoint y: 48, distance: 2.9
click at [215, 46] on select "Select Home Vehicle Other" at bounding box center [187, 48] width 62 height 10
select select "0"
click at [156, 43] on select "Select Home Vehicle Other" at bounding box center [187, 48] width 62 height 10
click at [167, 68] on input "text" at bounding box center [187, 67] width 62 height 10
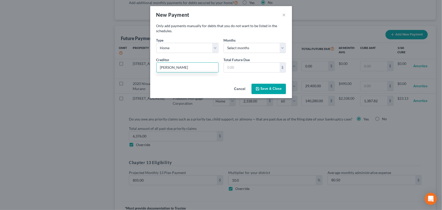
type input "[PERSON_NAME]"
click at [274, 46] on select "Select months 0 1 2 3 4 5 6 7 8 9 10 11 12 13 14 15 16 17 18 19 20 21 22 23 24 …" at bounding box center [255, 48] width 62 height 10
select select "60"
click at [224, 43] on select "Select months 0 1 2 3 4 5 6 7 8 9 10 11 12 13 14 15 16 17 18 19 20 21 22 23 24 …" at bounding box center [255, 48] width 62 height 10
drag, startPoint x: 230, startPoint y: 68, endPoint x: 241, endPoint y: 68, distance: 11.1
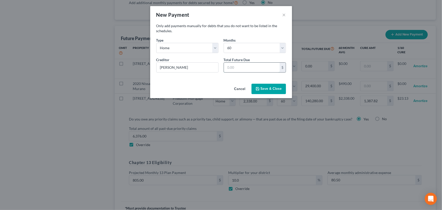
click at [230, 68] on input "text" at bounding box center [252, 68] width 56 height 10
paste input "2,673.23"
type input "2,673.23"
click at [266, 88] on button "Save & Close" at bounding box center [268, 89] width 34 height 11
select select "0"
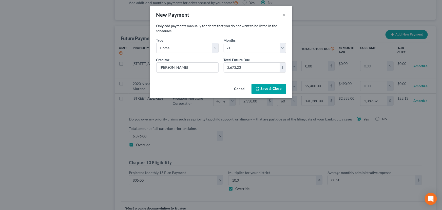
select select "60"
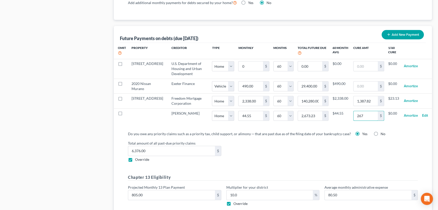
type input "267."
select select "0"
select select "60"
select select "0"
select select "60"
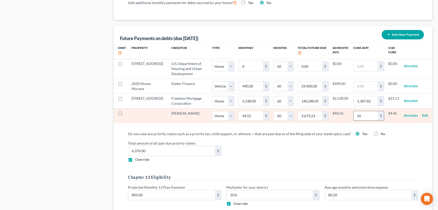
type input "267"
select select "0"
select select "60"
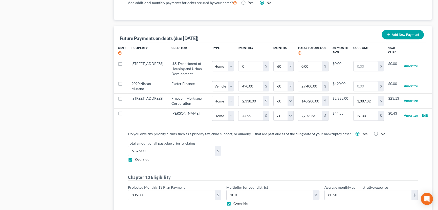
select select "0"
select select "60"
select select "0"
select select "60"
click at [368, 115] on input "267.00" at bounding box center [366, 116] width 24 height 10
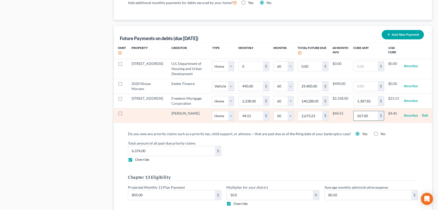
click at [367, 112] on input "267.00" at bounding box center [366, 116] width 24 height 10
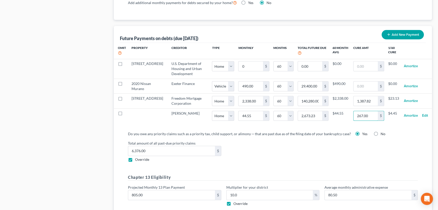
paste input ",673.23"
type input "2,673.23"
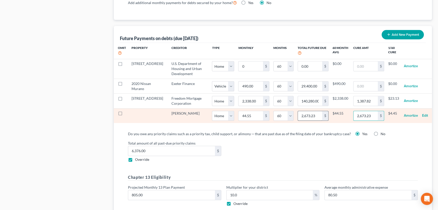
select select "0"
select select "60"
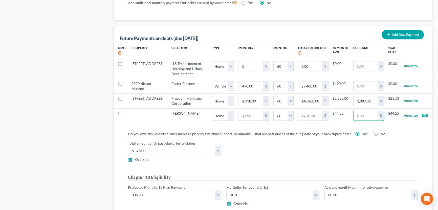
select select "0"
select select "60"
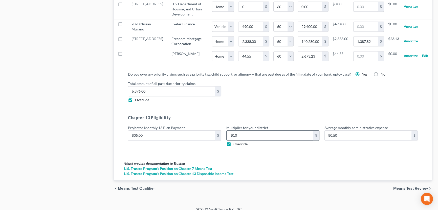
scroll to position [547, 0]
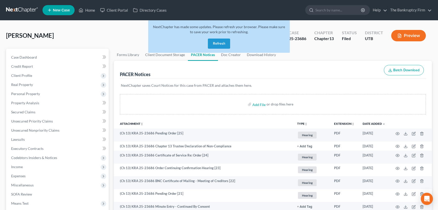
click at [220, 43] on button "Refresh" at bounding box center [219, 43] width 22 height 10
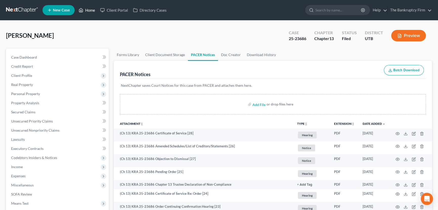
click at [93, 10] on link "Home" at bounding box center [87, 10] width 22 height 9
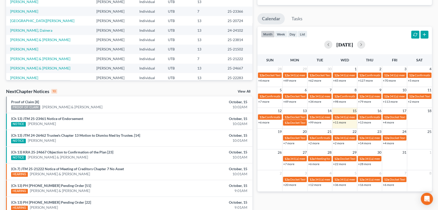
scroll to position [92, 0]
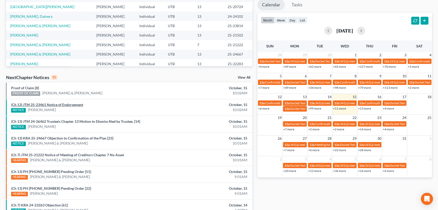
click at [53, 105] on link "(Ch 13) JTM 25-23461 Notice of Endorsement" at bounding box center [47, 104] width 72 height 4
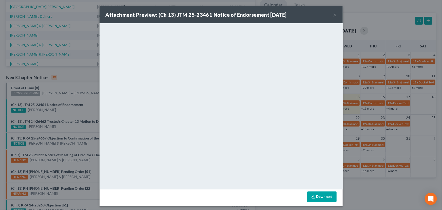
click at [62, 100] on div "Attachment Preview: (Ch 13) JTM 25-23461 Notice of Endorsement [DATE] × <object…" at bounding box center [221, 105] width 442 height 210
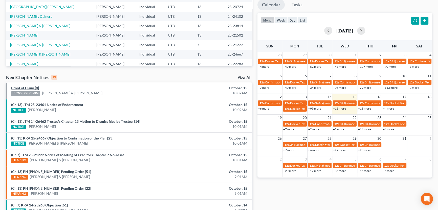
click at [26, 88] on link "Proof of Claim [8]" at bounding box center [25, 88] width 28 height 4
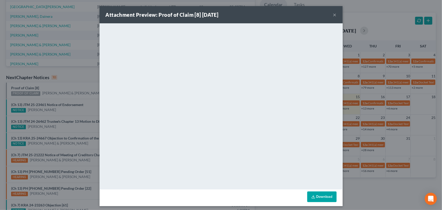
drag, startPoint x: 62, startPoint y: 87, endPoint x: 68, endPoint y: 87, distance: 6.8
click at [62, 87] on div "Attachment Preview: Proof of Claim [8] [DATE] × <object ng-attr-data='[URL][DOM…" at bounding box center [221, 105] width 442 height 210
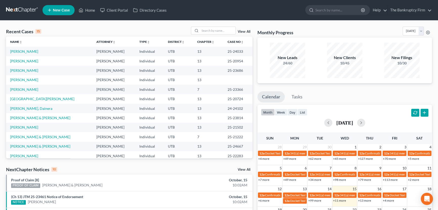
scroll to position [0, 0]
click at [18, 61] on link "[PERSON_NAME]" at bounding box center [24, 61] width 28 height 4
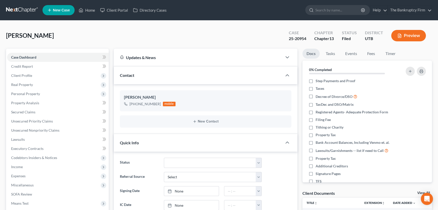
scroll to position [46, 0]
click at [419, 191] on link "View All" at bounding box center [424, 193] width 13 height 4
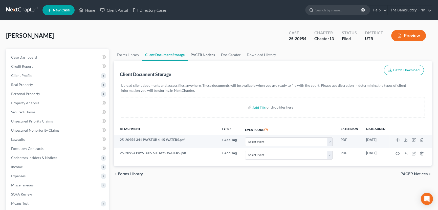
click at [197, 55] on link "PACER Notices" at bounding box center [203, 55] width 30 height 12
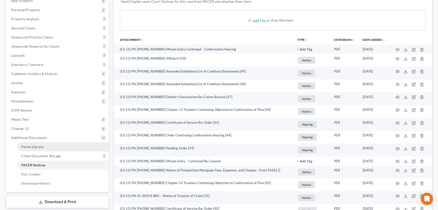
scroll to position [115, 0]
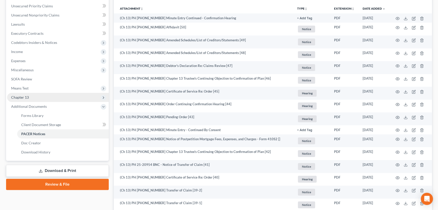
click at [23, 97] on span "Chapter 13" at bounding box center [20, 97] width 18 height 4
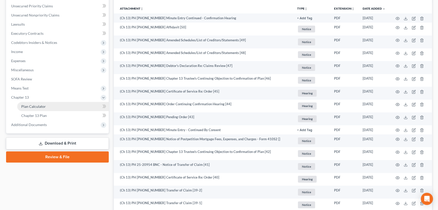
click at [37, 105] on span "Plan Calculator" at bounding box center [33, 106] width 25 height 4
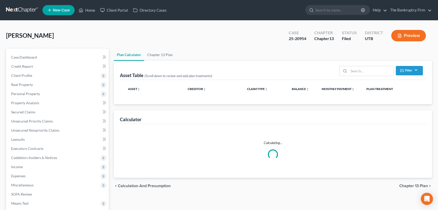
select select "59"
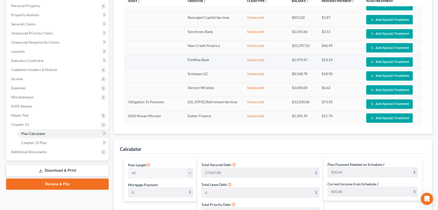
scroll to position [92, 0]
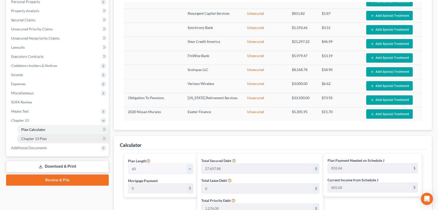
click at [46, 139] on span "Chapter 13 Plan" at bounding box center [34, 138] width 26 height 4
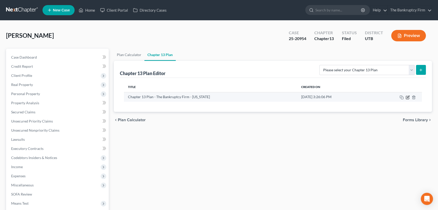
click at [407, 96] on icon "button" at bounding box center [408, 97] width 4 height 4
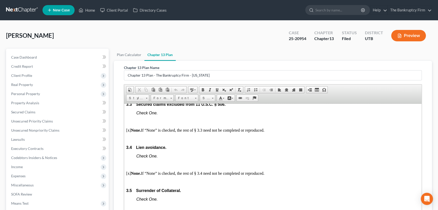
scroll to position [805, 0]
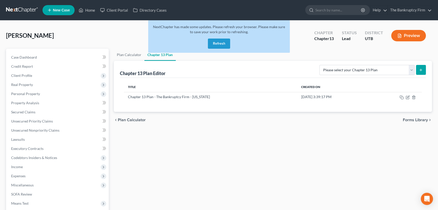
click at [216, 43] on button "Refresh" at bounding box center [219, 43] width 22 height 10
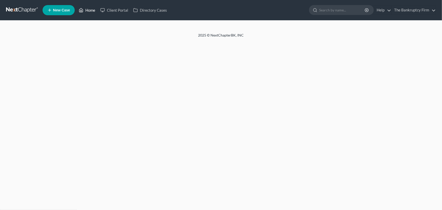
drag, startPoint x: 0, startPoint y: 0, endPoint x: 90, endPoint y: 9, distance: 90.9
click at [90, 9] on link "Home" at bounding box center [87, 10] width 22 height 9
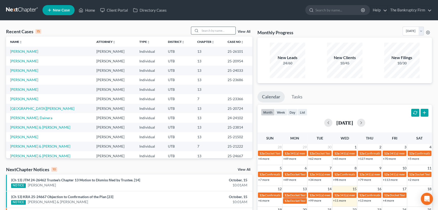
click at [204, 30] on input "search" at bounding box center [217, 30] width 35 height 7
type input "[PERSON_NAME]"
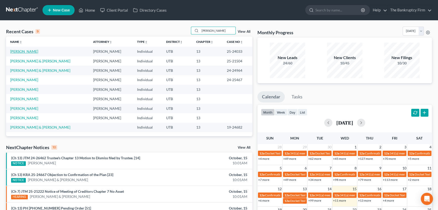
click at [22, 51] on link "[PERSON_NAME]" at bounding box center [24, 51] width 28 height 4
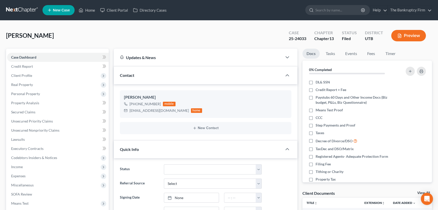
scroll to position [5, 0]
click at [419, 192] on link "View All" at bounding box center [424, 193] width 13 height 4
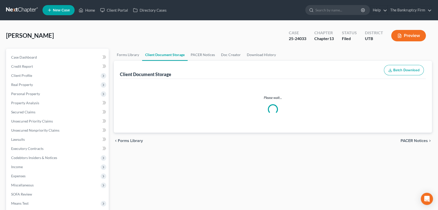
select select "30"
select select "26"
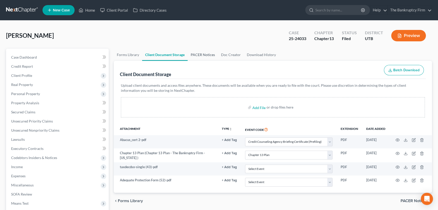
click at [194, 54] on link "PACER Notices" at bounding box center [203, 55] width 30 height 12
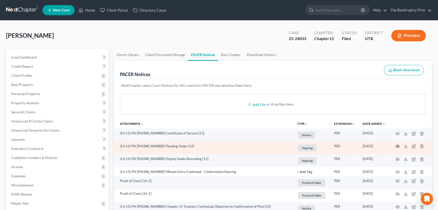
click at [396, 145] on icon "button" at bounding box center [398, 146] width 4 height 4
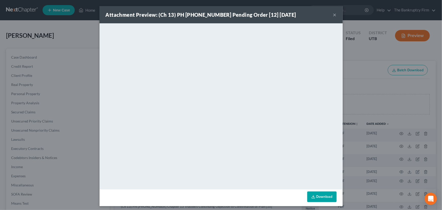
click at [333, 15] on button "×" at bounding box center [335, 15] width 4 height 6
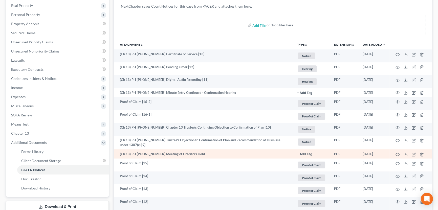
scroll to position [92, 0]
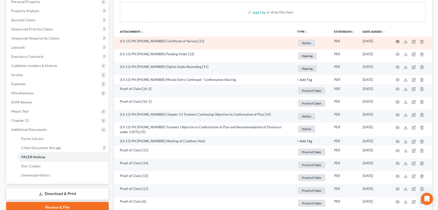
click at [397, 40] on icon "button" at bounding box center [398, 41] width 4 height 3
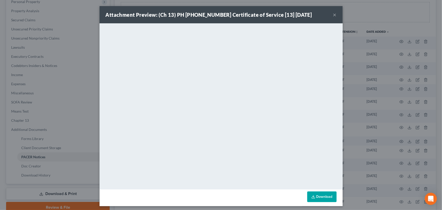
click at [334, 14] on button "×" at bounding box center [335, 15] width 4 height 6
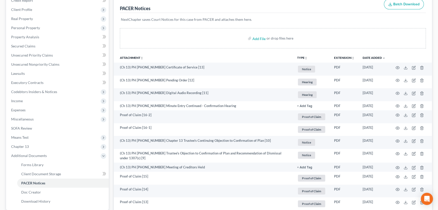
scroll to position [0, 0]
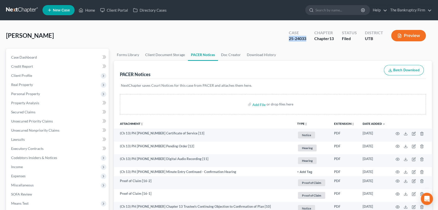
drag, startPoint x: 307, startPoint y: 38, endPoint x: 289, endPoint y: 41, distance: 18.7
click at [289, 41] on div "Case 25-24033" at bounding box center [298, 36] width 26 height 15
copy div "25-24033"
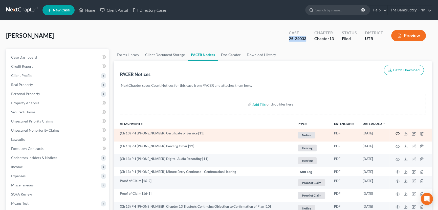
click at [398, 133] on icon "button" at bounding box center [398, 133] width 4 height 4
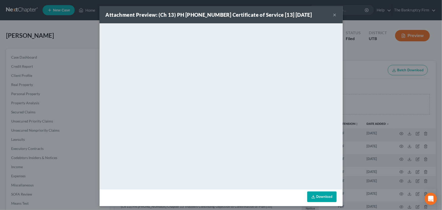
click at [333, 14] on button "×" at bounding box center [335, 15] width 4 height 6
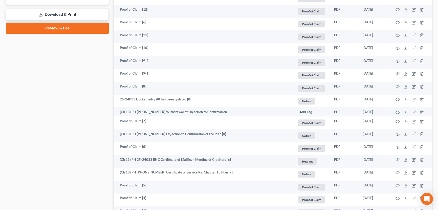
scroll to position [276, 0]
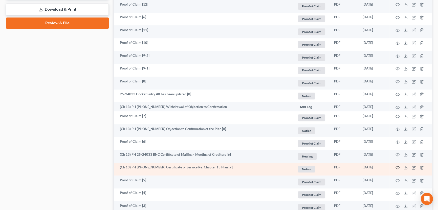
click at [399, 166] on icon "button" at bounding box center [398, 167] width 4 height 4
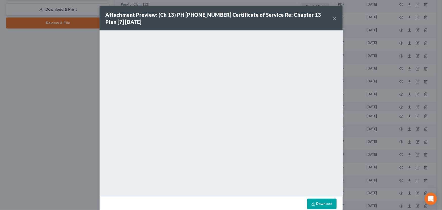
click at [333, 19] on button "×" at bounding box center [335, 18] width 4 height 6
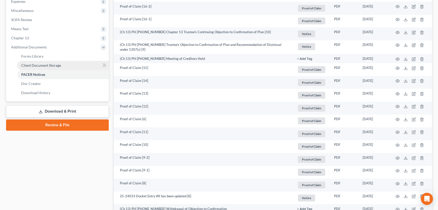
scroll to position [161, 0]
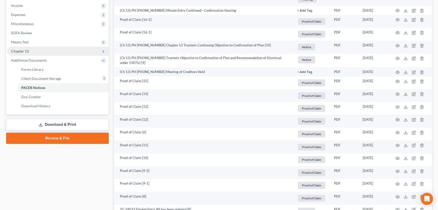
click at [27, 49] on span "Chapter 13" at bounding box center [20, 51] width 18 height 4
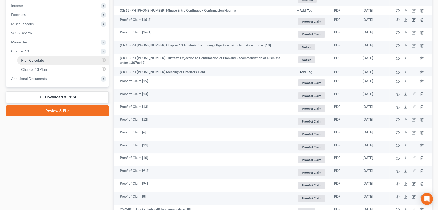
click at [41, 60] on span "Plan Calculator" at bounding box center [33, 60] width 25 height 4
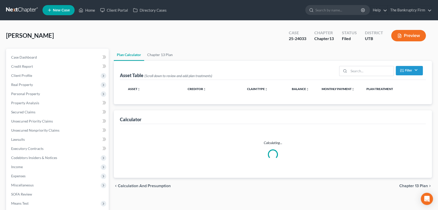
select select "59"
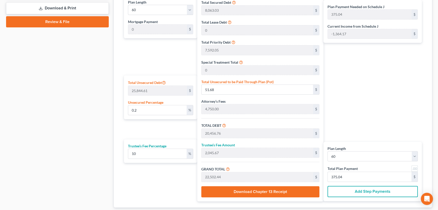
scroll to position [282, 0]
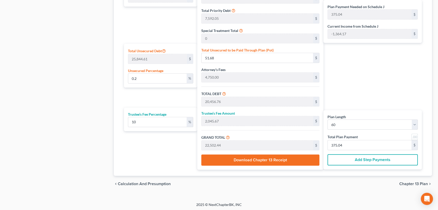
click at [371, 159] on button "Add Step Payments" at bounding box center [373, 159] width 90 height 11
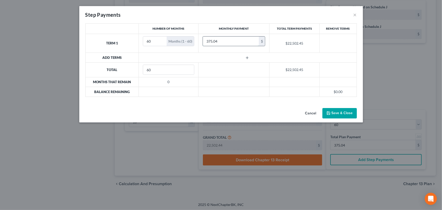
click at [223, 43] on input "375.04" at bounding box center [231, 41] width 56 height 10
type input "375.00"
drag, startPoint x: 154, startPoint y: 40, endPoint x: 143, endPoint y: 39, distance: 11.2
click at [143, 39] on input "60" at bounding box center [155, 41] width 24 height 10
type input "2"
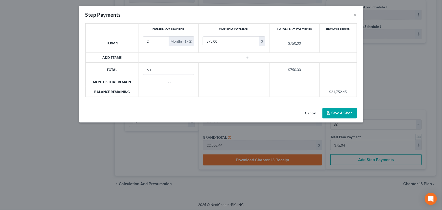
click at [247, 56] on icon "button" at bounding box center [247, 58] width 4 height 4
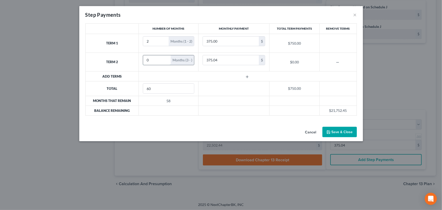
click at [147, 61] on input "0" at bounding box center [157, 60] width 28 height 10
type input "2"
type input "80"
click at [247, 76] on icon "button" at bounding box center [247, 77] width 4 height 4
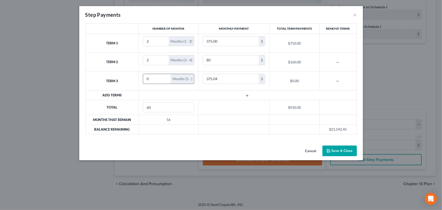
drag, startPoint x: 151, startPoint y: 81, endPoint x: 144, endPoint y: 80, distance: 7.0
click at [144, 80] on input "0" at bounding box center [157, 79] width 28 height 10
type input "56"
type input "390"
click at [340, 149] on button "Save & Close" at bounding box center [339, 150] width 34 height 11
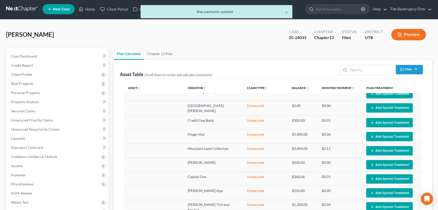
scroll to position [0, 0]
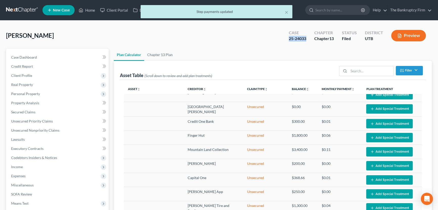
drag, startPoint x: 307, startPoint y: 38, endPoint x: 289, endPoint y: 42, distance: 19.2
click at [289, 41] on div "Case 25-24033" at bounding box center [298, 36] width 26 height 15
copy div "25-24033"
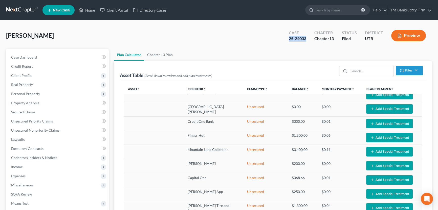
click at [336, 51] on ul "Plan Calculator Chapter 13 Plan" at bounding box center [273, 55] width 318 height 12
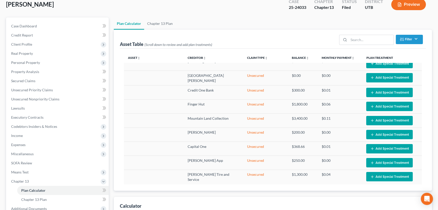
scroll to position [138, 0]
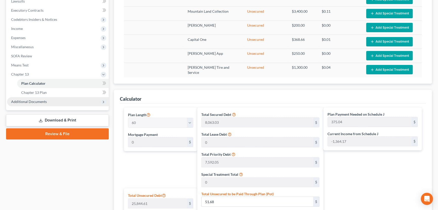
click at [30, 101] on span "Additional Documents" at bounding box center [29, 101] width 36 height 4
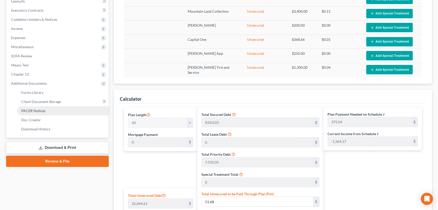
click at [45, 110] on span "PACER Notices" at bounding box center [33, 110] width 24 height 4
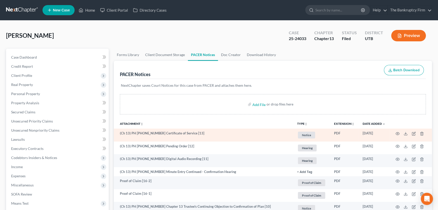
drag, startPoint x: 344, startPoint y: 99, endPoint x: 253, endPoint y: 136, distance: 97.8
click at [344, 99] on div "Add File or drop files here" at bounding box center [273, 104] width 306 height 20
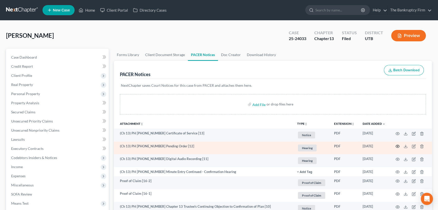
click at [398, 144] on icon "button" at bounding box center [398, 146] width 4 height 4
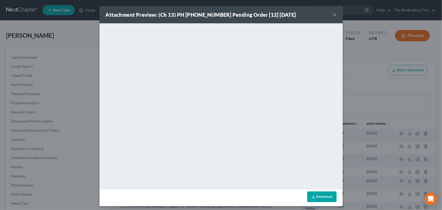
drag, startPoint x: 372, startPoint y: 69, endPoint x: 351, endPoint y: 55, distance: 24.5
click at [372, 69] on div "Attachment Preview: (Ch 13) PH 25-24033 Pending Order [12] 10/03/2025 × <object…" at bounding box center [221, 105] width 442 height 210
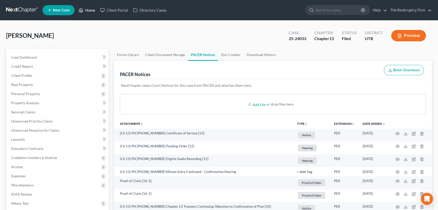
click at [91, 9] on link "Home" at bounding box center [87, 10] width 22 height 9
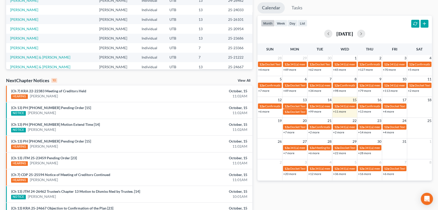
scroll to position [92, 0]
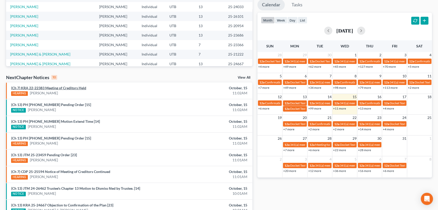
click at [58, 88] on link "(Ch 7) KRA 22-22383 Meeting of Creditors Held" at bounding box center [48, 88] width 75 height 4
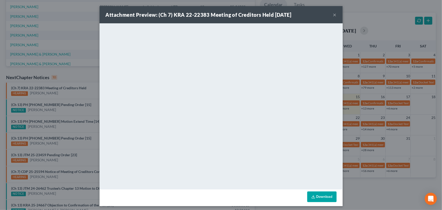
click at [59, 93] on div "Attachment Preview: (Ch 7) KRA 22-22383 Meeting of Creditors Held 10/15/2025 × …" at bounding box center [221, 105] width 442 height 210
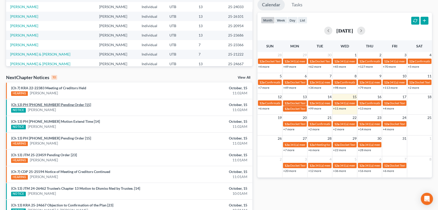
click at [52, 104] on link "(Ch 13) PH 25-24033 Pending Order [15]" at bounding box center [51, 104] width 80 height 4
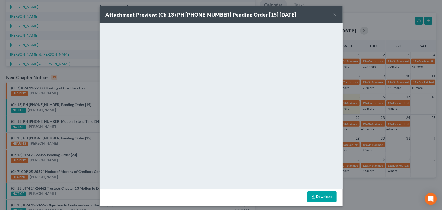
click at [55, 112] on div "Attachment Preview: (Ch 13) PH 25-24033 Pending Order [15] 10/15/2025 × <object…" at bounding box center [221, 105] width 442 height 210
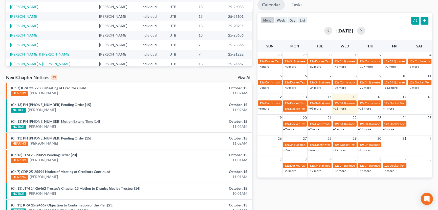
click at [56, 121] on link "(Ch 13) PH 25-24033 Motion Extend Time [14]" at bounding box center [55, 121] width 89 height 4
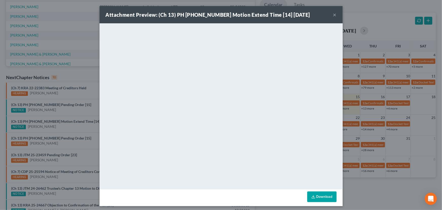
click at [57, 127] on div "Attachment Preview: (Ch 13) PH 25-24033 Motion Extend Time [14] 10/15/2025 × <o…" at bounding box center [221, 105] width 442 height 210
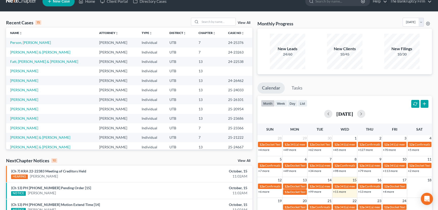
scroll to position [0, 0]
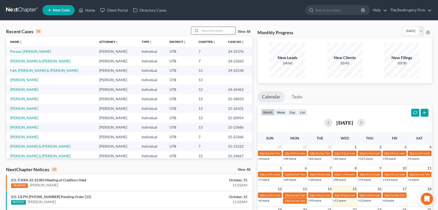
click at [204, 30] on input "search" at bounding box center [217, 30] width 35 height 7
type input "Delgado"
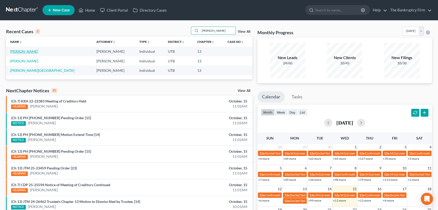
click at [24, 51] on link "[PERSON_NAME]" at bounding box center [24, 51] width 28 height 4
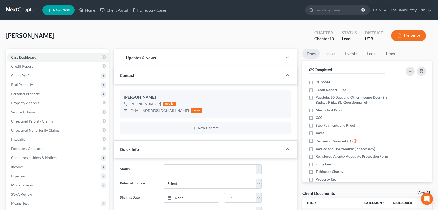
scroll to position [58, 0]
click at [418, 192] on link "View All" at bounding box center [424, 193] width 13 height 4
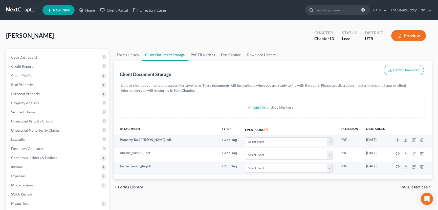
click at [192, 54] on link "PACER Notices" at bounding box center [203, 55] width 30 height 12
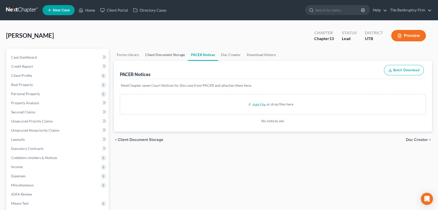
click at [167, 54] on link "Client Document Storage" at bounding box center [165, 55] width 46 height 12
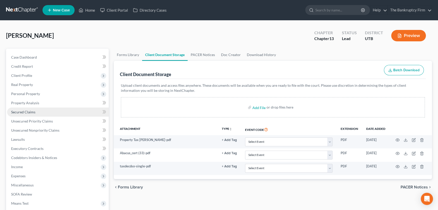
click at [27, 111] on span "Secured Claims" at bounding box center [23, 112] width 24 height 4
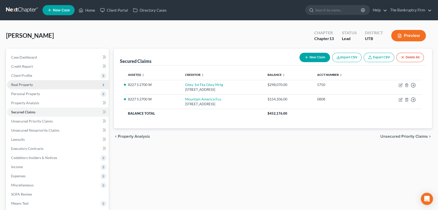
click at [24, 84] on span "Real Property" at bounding box center [22, 84] width 22 height 4
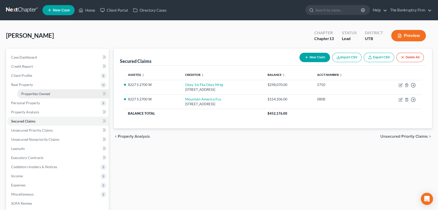
click at [43, 93] on span "Properties Owned" at bounding box center [35, 93] width 29 height 4
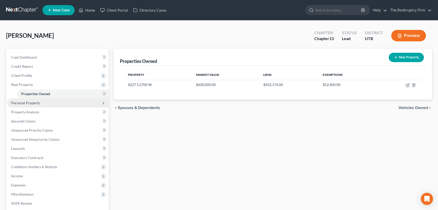
click at [29, 102] on span "Personal Property" at bounding box center [25, 103] width 29 height 4
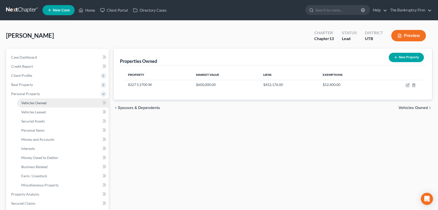
click at [38, 102] on span "Vehicles Owned" at bounding box center [33, 103] width 25 height 4
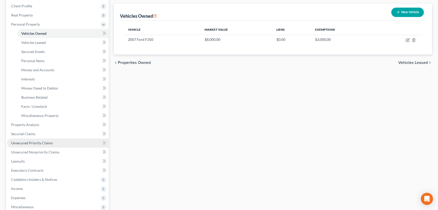
scroll to position [92, 0]
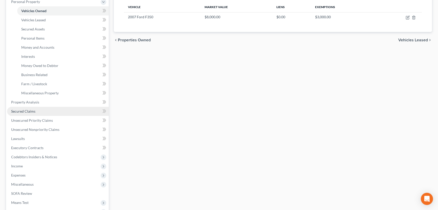
click at [28, 110] on span "Secured Claims" at bounding box center [23, 111] width 24 height 4
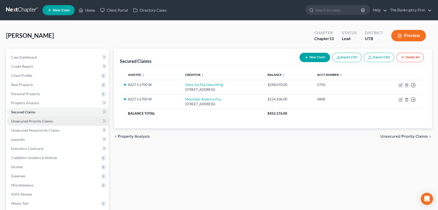
click at [37, 119] on span "Unsecured Priority Claims" at bounding box center [32, 121] width 42 height 4
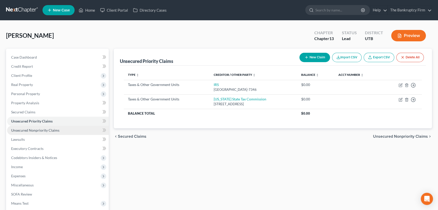
click at [37, 131] on span "Unsecured Nonpriority Claims" at bounding box center [35, 130] width 48 height 4
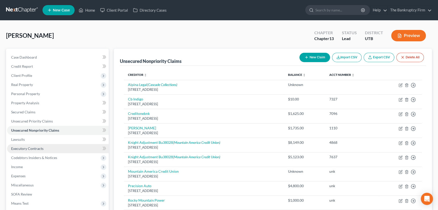
scroll to position [68, 0]
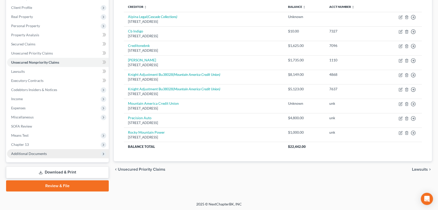
click at [26, 144] on span "Chapter 13" at bounding box center [20, 144] width 18 height 4
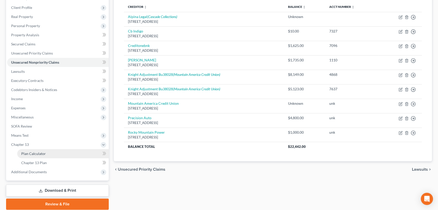
click at [37, 151] on span "Plan Calculator" at bounding box center [33, 153] width 25 height 4
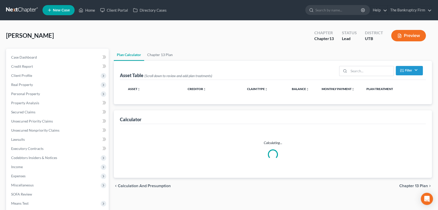
select select "59"
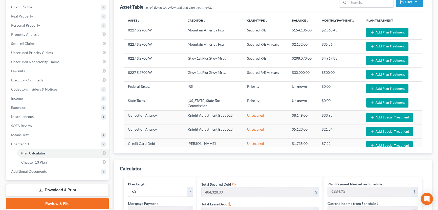
scroll to position [69, 0]
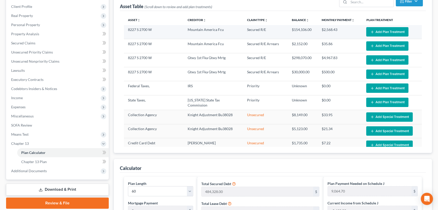
click at [377, 30] on button "Add Plan Treatment" at bounding box center [388, 31] width 42 height 9
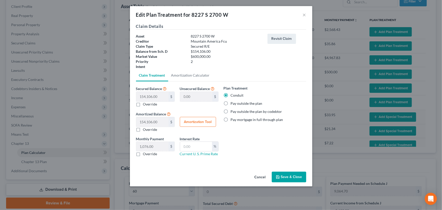
click at [231, 103] on label "Pay outside the plan" at bounding box center [247, 103] width 32 height 5
click at [233, 103] on input "Pay outside the plan" at bounding box center [234, 102] width 3 height 3
radio input "true"
click at [290, 176] on button "Save & Close" at bounding box center [289, 176] width 34 height 11
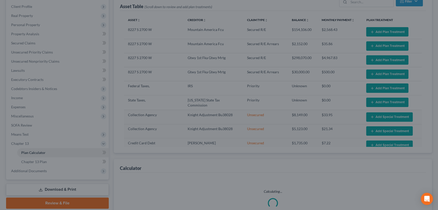
select select "59"
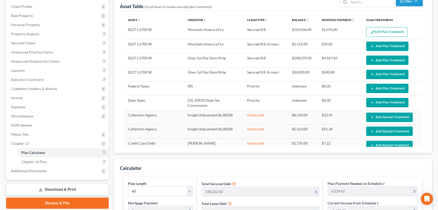
click at [380, 45] on button "Add Plan Treatment" at bounding box center [388, 46] width 42 height 9
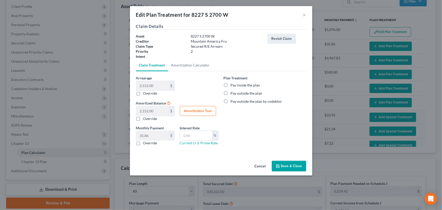
click at [231, 84] on label "Pay inside the plan" at bounding box center [245, 85] width 29 height 5
click at [233, 84] on input "Pay inside the plan" at bounding box center [234, 84] width 3 height 3
radio input "true"
click at [284, 166] on button "Save & Close" at bounding box center [289, 165] width 34 height 11
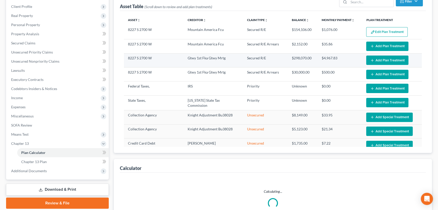
select select "59"
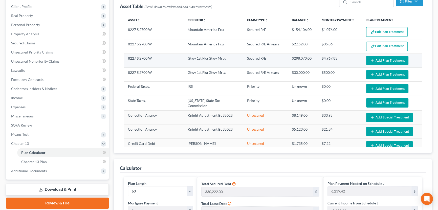
click at [390, 58] on button "Add Plan Treatment" at bounding box center [388, 60] width 42 height 9
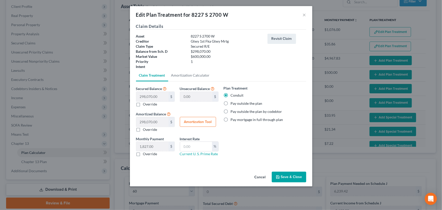
click at [231, 104] on label "Pay outside the plan" at bounding box center [247, 103] width 32 height 5
click at [233, 104] on input "Pay outside the plan" at bounding box center [234, 102] width 3 height 3
radio input "true"
click at [289, 175] on button "Save & Close" at bounding box center [289, 176] width 34 height 11
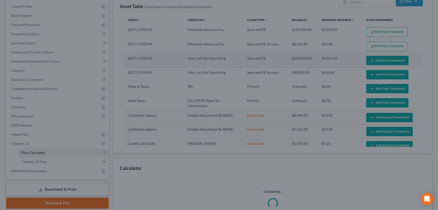
select select "59"
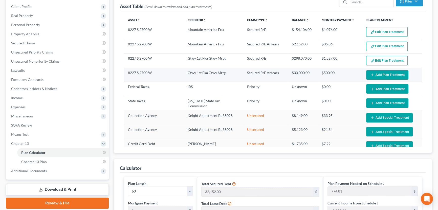
click at [380, 72] on button "Add Plan Treatment" at bounding box center [388, 74] width 42 height 9
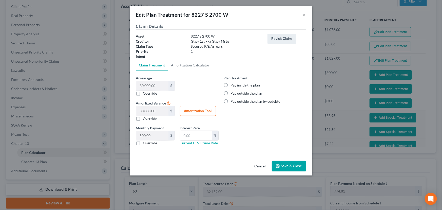
click at [231, 84] on label "Pay inside the plan" at bounding box center [245, 85] width 29 height 5
click at [233, 84] on input "Pay inside the plan" at bounding box center [234, 84] width 3 height 3
radio input "true"
click at [286, 166] on button "Save & Close" at bounding box center [289, 165] width 34 height 11
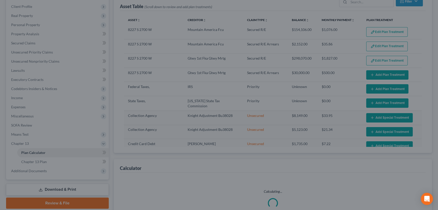
select select "59"
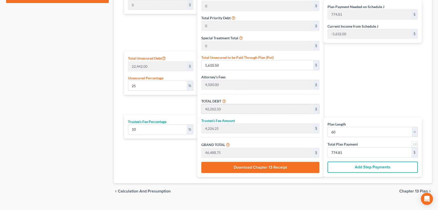
scroll to position [276, 0]
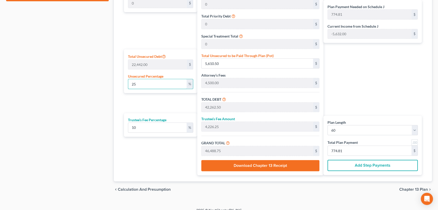
drag, startPoint x: 144, startPoint y: 84, endPoint x: 123, endPoint y: 84, distance: 21.3
click at [124, 84] on div "Total Unsecured Debt 22,442.00 $ Unsecured Percentage 25 %" at bounding box center [160, 71] width 73 height 44
type input "1"
type input "224.42"
type input "36,876.42"
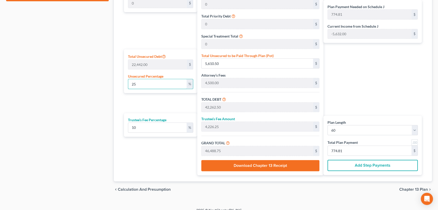
type input "3,687.64"
type input "40,564.06"
type input "676.06"
type input "10"
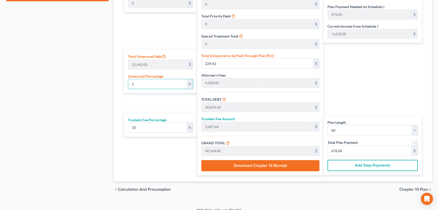
type input "2,244.20"
type input "38,896.20"
type input "3,889.62"
type input "42,785.82"
type input "713.09"
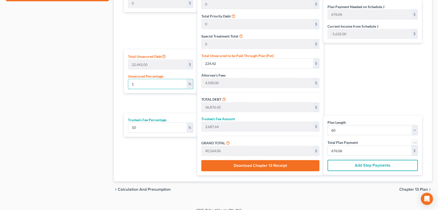
type input "713.09"
type input "100"
type input "22,442.00"
type input "59,094.00"
type input "5,909.40"
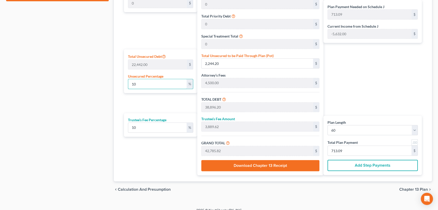
type input "65,003.40"
type input "1,083.39"
click at [352, 150] on input "1,083.39" at bounding box center [370, 151] width 84 height 10
type input "0"
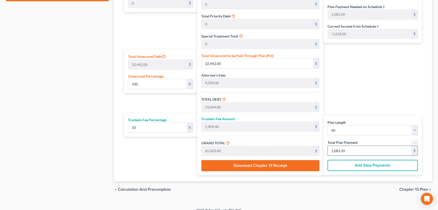
type input "0"
type input "54.54"
type input "5.45"
type input "60.00"
type input "1"
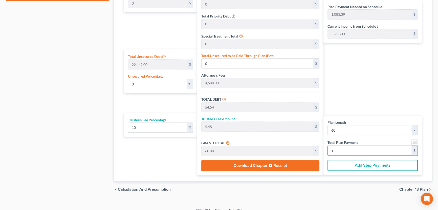
type input "545.45"
type input "54.54"
type input "600.00"
type input "10"
type input "5,890.90"
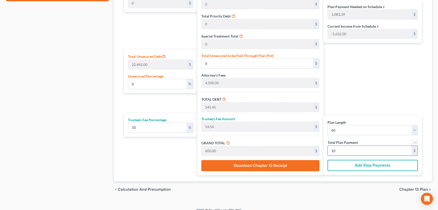
type input "589.09"
type input "6,480.00"
type input "108"
type input "100.39"
type input "22,529.81"
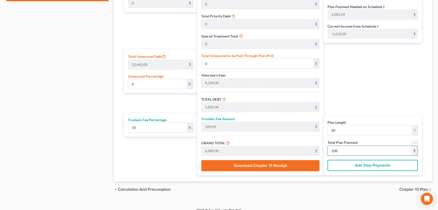
type input "59,181.81"
type input "5,918.18"
type input "65,100.00"
type input "1,085"
click at [356, 165] on button "Add Step Payments" at bounding box center [373, 164] width 90 height 11
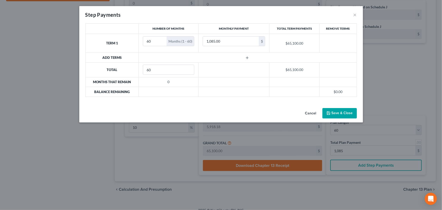
click at [246, 58] on icon "button" at bounding box center [247, 58] width 4 height 4
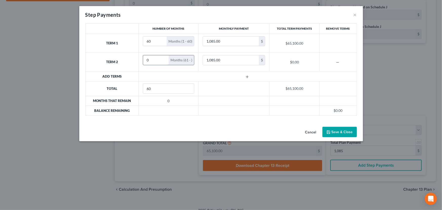
drag, startPoint x: 154, startPoint y: 61, endPoint x: 145, endPoint y: 61, distance: 9.6
click at [145, 61] on input "0" at bounding box center [156, 60] width 26 height 10
drag, startPoint x: 152, startPoint y: 59, endPoint x: 148, endPoint y: 61, distance: 4.3
click at [148, 61] on input "18" at bounding box center [154, 60] width 22 height 10
type input "1"
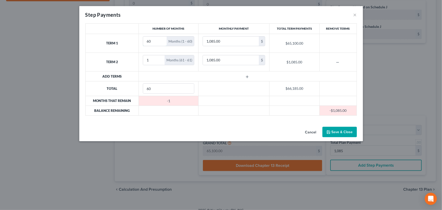
drag, startPoint x: 153, startPoint y: 41, endPoint x: 142, endPoint y: 42, distance: 11.2
click at [142, 42] on td "60 Months (1 - 60)" at bounding box center [169, 43] width 60 height 19
type input "59"
click at [222, 59] on input "1,085.00" at bounding box center [231, 60] width 56 height 10
type input "30,000"
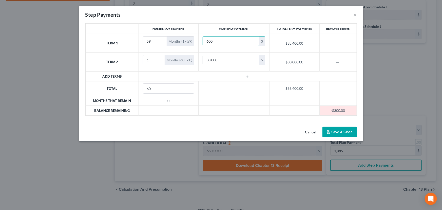
type input "600"
click at [337, 132] on button "Save & Close" at bounding box center [339, 132] width 34 height 11
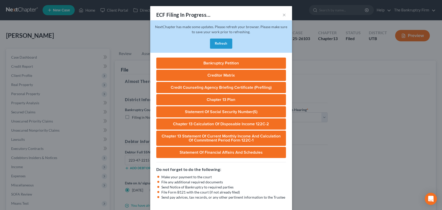
select select "0"
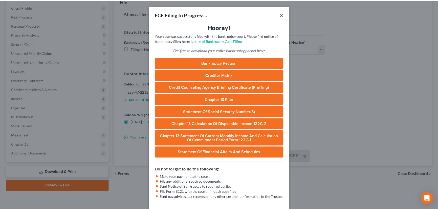
scroll to position [68, 0]
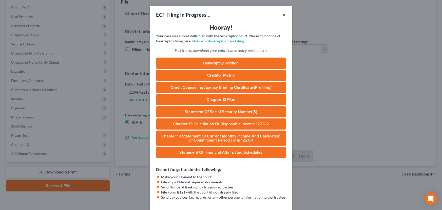
click at [282, 14] on button "×" at bounding box center [284, 15] width 4 height 6
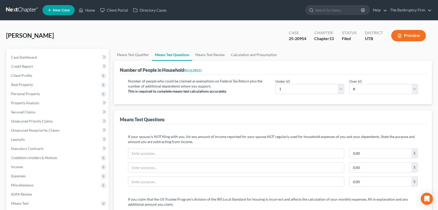
select select "1"
select select "0"
select select "60"
select select "1"
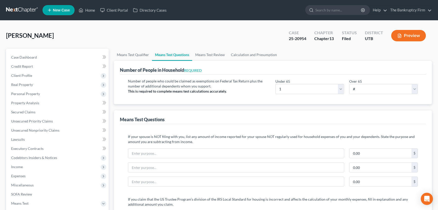
select select "60"
select select "0"
select select "60"
select select "0"
select select "60"
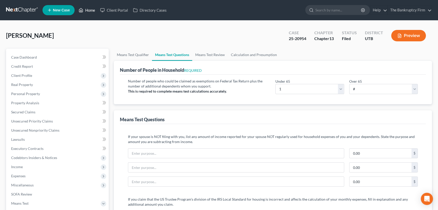
drag, startPoint x: 89, startPoint y: 10, endPoint x: 133, endPoint y: 26, distance: 46.8
click at [89, 10] on link "Home" at bounding box center [87, 10] width 22 height 9
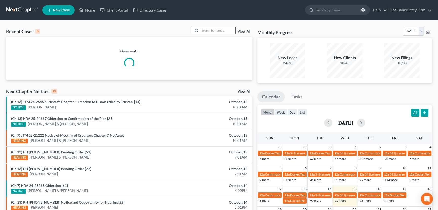
click at [205, 31] on input "search" at bounding box center [217, 30] width 35 height 7
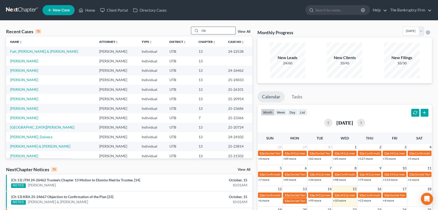
type input "O"
type input "Trinchero"
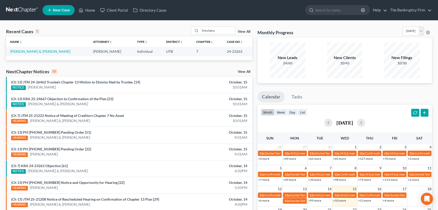
click at [21, 53] on td "[PERSON_NAME] & [PERSON_NAME]" at bounding box center [47, 51] width 83 height 9
click at [22, 52] on link "[PERSON_NAME] & [PERSON_NAME]" at bounding box center [40, 51] width 60 height 4
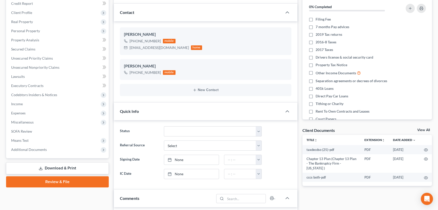
scroll to position [69, 0]
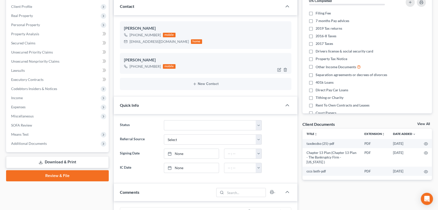
drag, startPoint x: 420, startPoint y: 124, endPoint x: 281, endPoint y: 56, distance: 154.8
click at [420, 124] on link "View All" at bounding box center [424, 124] width 13 height 4
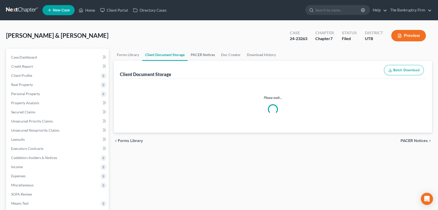
click at [196, 55] on link "PACER Notices" at bounding box center [203, 55] width 30 height 12
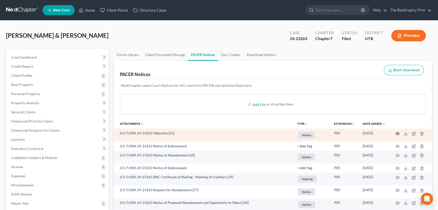
click at [398, 132] on icon "button" at bounding box center [398, 133] width 4 height 4
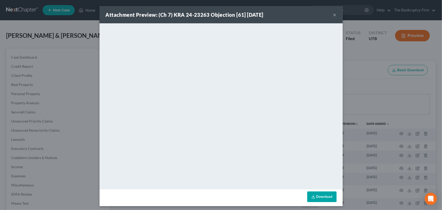
click at [334, 14] on button "×" at bounding box center [335, 15] width 4 height 6
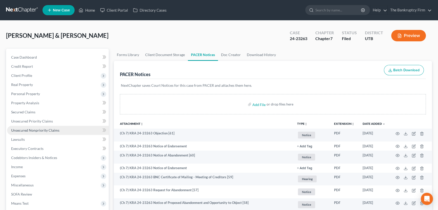
click at [30, 128] on span "Unsecured Nonpriority Claims" at bounding box center [35, 130] width 48 height 4
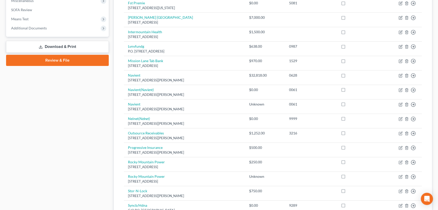
scroll to position [23, 0]
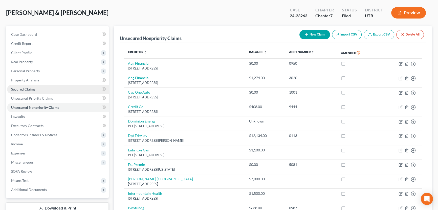
click at [20, 87] on span "Secured Claims" at bounding box center [23, 89] width 24 height 4
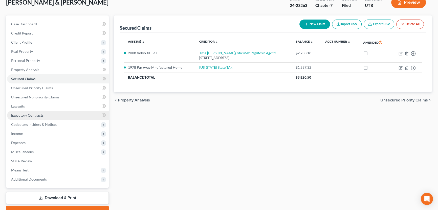
scroll to position [46, 0]
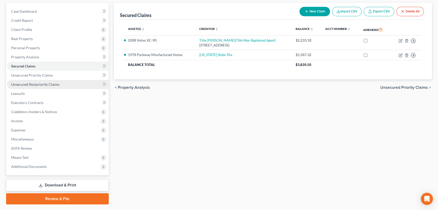
click at [35, 82] on span "Unsecured Nonpriority Claims" at bounding box center [35, 84] width 48 height 4
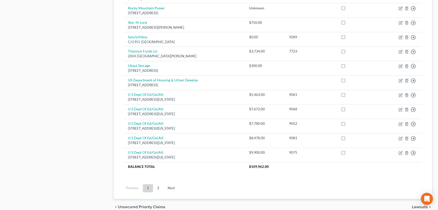
scroll to position [352, 0]
click at [156, 185] on link "2" at bounding box center [158, 188] width 10 height 8
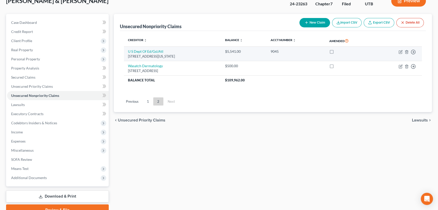
scroll to position [0, 0]
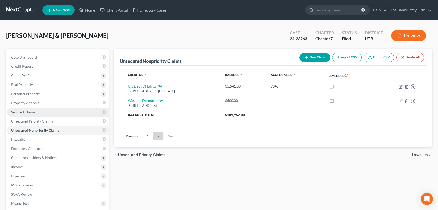
click at [23, 113] on span "Secured Claims" at bounding box center [23, 112] width 24 height 4
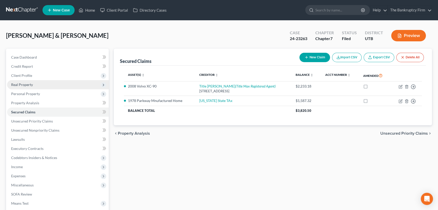
click at [26, 84] on span "Real Property" at bounding box center [22, 84] width 22 height 4
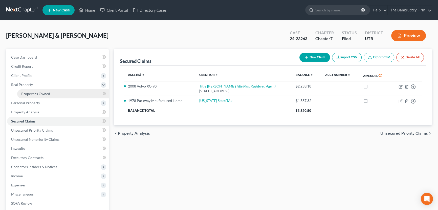
click at [40, 93] on span "Properties Owned" at bounding box center [35, 93] width 29 height 4
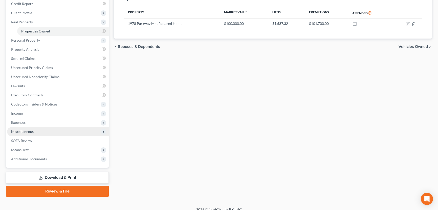
scroll to position [68, 0]
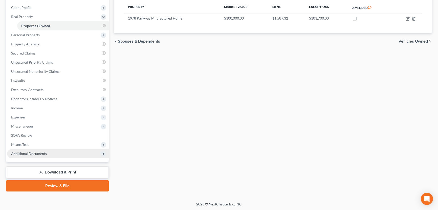
click at [36, 153] on span "Additional Documents" at bounding box center [29, 153] width 36 height 4
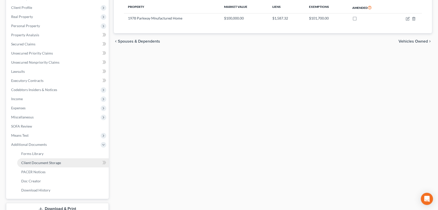
click at [42, 162] on span "Client Document Storage" at bounding box center [41, 162] width 40 height 4
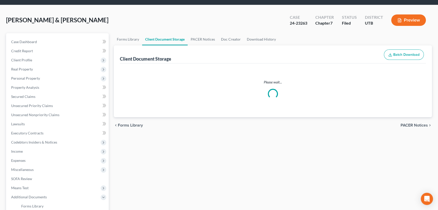
scroll to position [3, 0]
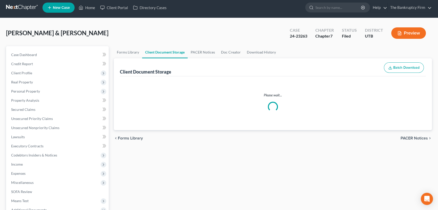
select select "30"
select select "26"
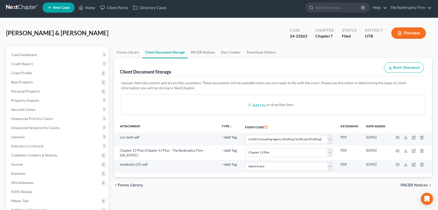
scroll to position [0, 0]
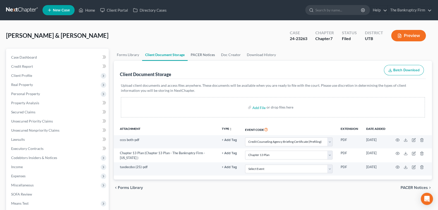
click at [198, 51] on link "PACER Notices" at bounding box center [203, 55] width 30 height 12
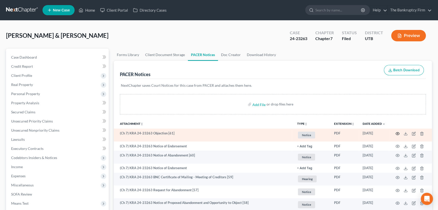
click at [398, 132] on icon "button" at bounding box center [398, 133] width 4 height 4
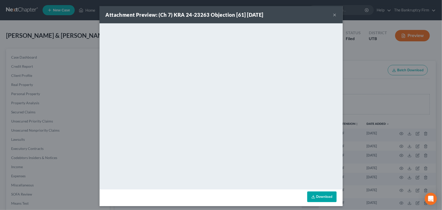
click at [333, 15] on button "×" at bounding box center [335, 15] width 4 height 6
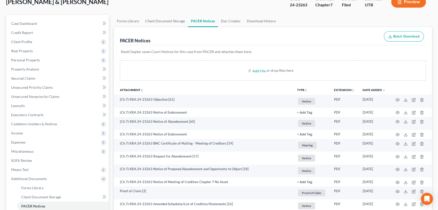
scroll to position [23, 0]
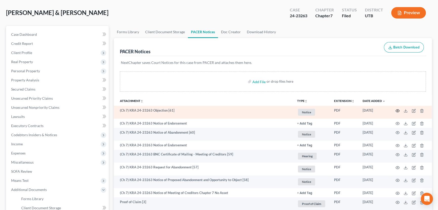
click at [398, 110] on circle "button" at bounding box center [397, 110] width 1 height 1
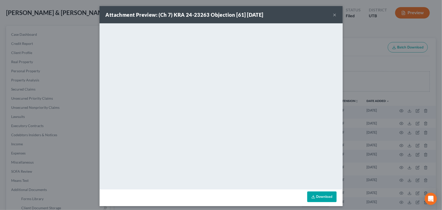
click at [333, 15] on button "×" at bounding box center [335, 15] width 4 height 6
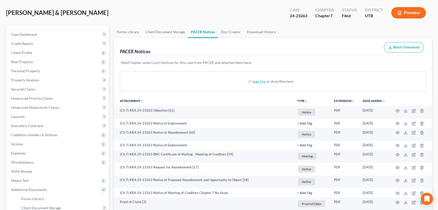
scroll to position [0, 0]
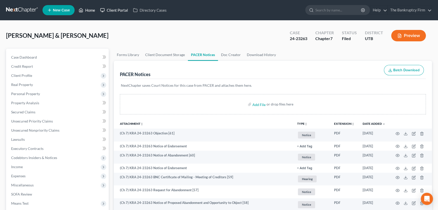
drag, startPoint x: 86, startPoint y: 10, endPoint x: 102, endPoint y: 14, distance: 16.7
click at [86, 10] on link "Home" at bounding box center [87, 10] width 22 height 9
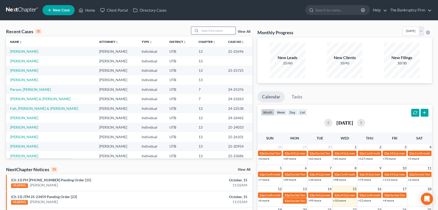
click at [206, 31] on input "search" at bounding box center [217, 30] width 35 height 7
type input "Martin"
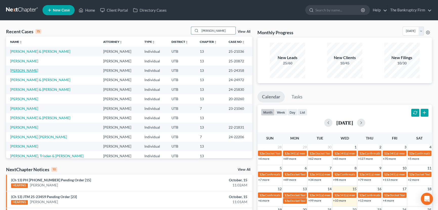
click at [25, 71] on link "Martin, Alyssa" at bounding box center [24, 70] width 28 height 4
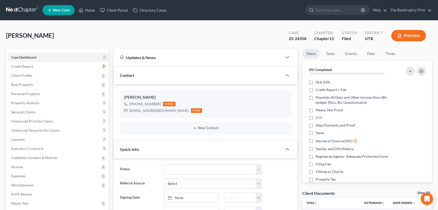
scroll to position [55, 0]
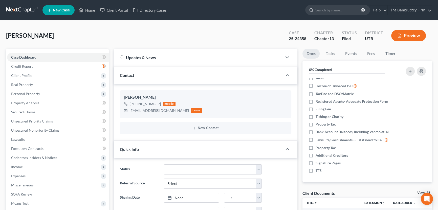
click at [419, 191] on link "View All" at bounding box center [424, 193] width 13 height 4
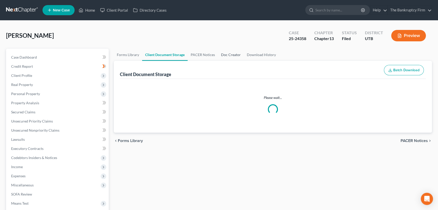
select select "26"
select select "30"
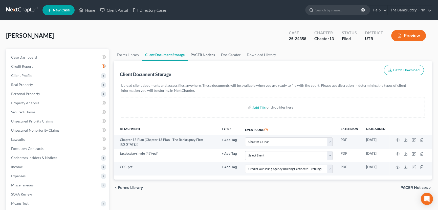
click at [198, 54] on link "PACER Notices" at bounding box center [203, 55] width 30 height 12
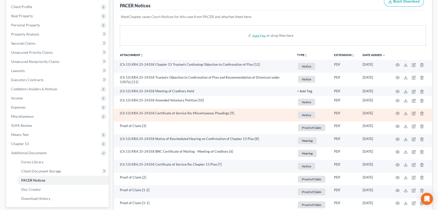
scroll to position [69, 0]
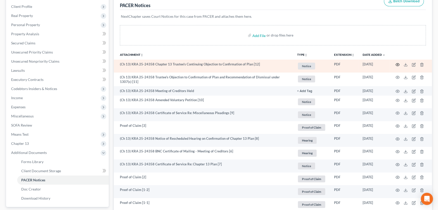
click at [398, 64] on circle "button" at bounding box center [397, 64] width 1 height 1
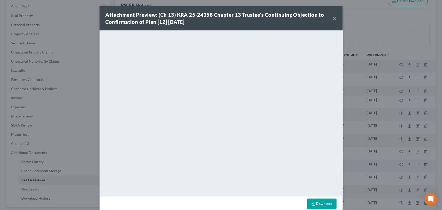
click at [333, 18] on button "×" at bounding box center [335, 18] width 4 height 6
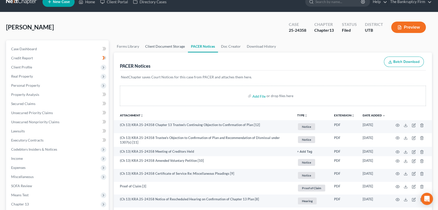
scroll to position [0, 0]
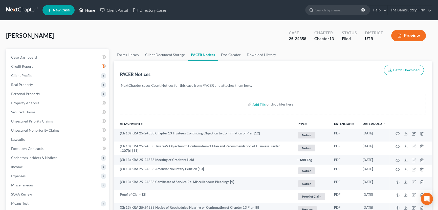
click at [88, 10] on link "Home" at bounding box center [87, 10] width 22 height 9
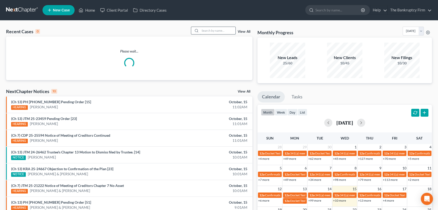
click at [203, 29] on input "search" at bounding box center [217, 30] width 35 height 7
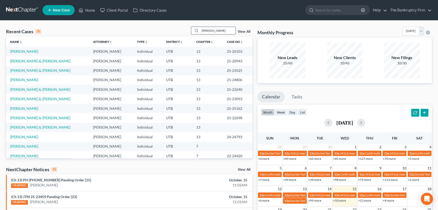
type input "Scott"
click at [23, 79] on link "Scott, Zachary" at bounding box center [24, 79] width 28 height 4
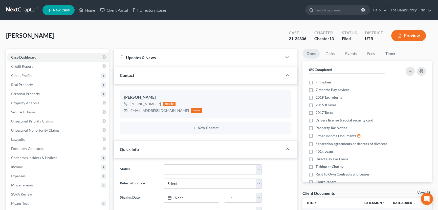
click at [418, 192] on link "View All" at bounding box center [424, 193] width 13 height 4
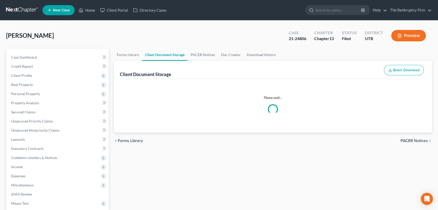
select select "30"
select select "26"
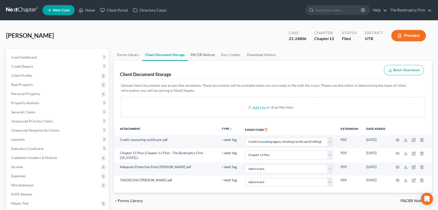
click at [200, 54] on link "PACER Notices" at bounding box center [203, 55] width 30 height 12
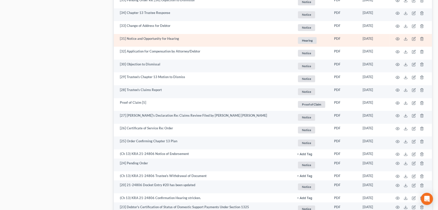
scroll to position [322, 0]
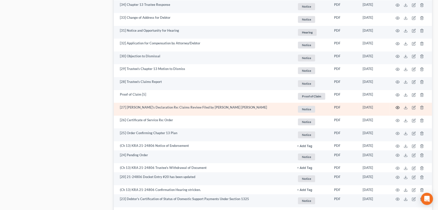
click at [397, 107] on circle "button" at bounding box center [397, 107] width 1 height 1
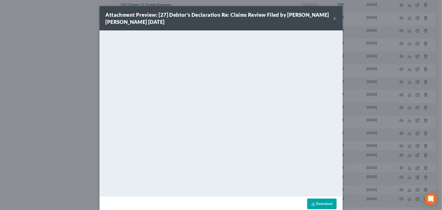
click at [334, 18] on button "×" at bounding box center [335, 18] width 4 height 6
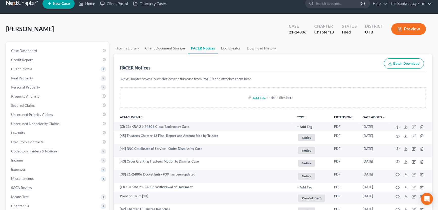
scroll to position [0, 0]
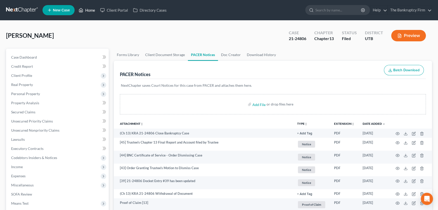
click at [89, 9] on link "Home" at bounding box center [87, 10] width 22 height 9
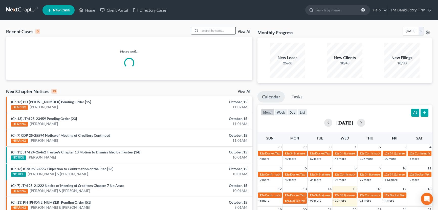
click at [205, 30] on input "search" at bounding box center [217, 30] width 35 height 7
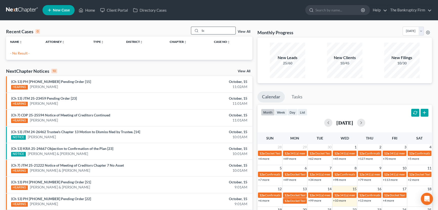
type input "S"
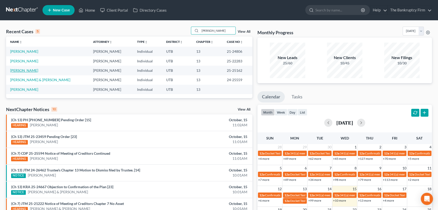
type input "Zachary"
click at [25, 71] on link "Scott, Zachary" at bounding box center [24, 70] width 28 height 4
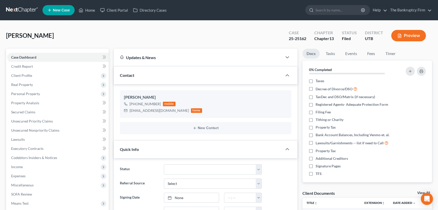
scroll to position [55, 0]
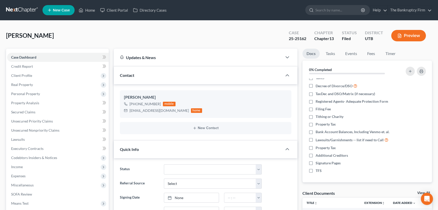
click at [419, 192] on link "View All" at bounding box center [424, 193] width 13 height 4
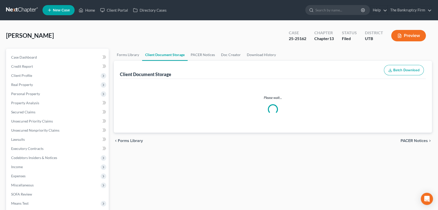
select select "26"
select select "30"
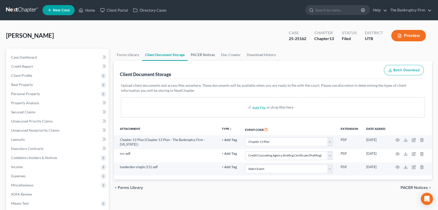
click at [205, 55] on link "PACER Notices" at bounding box center [203, 55] width 30 height 12
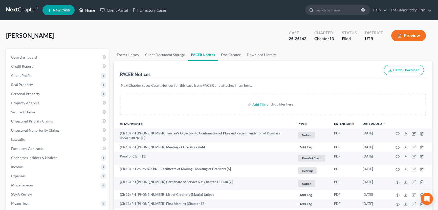
click at [88, 10] on link "Home" at bounding box center [87, 10] width 22 height 9
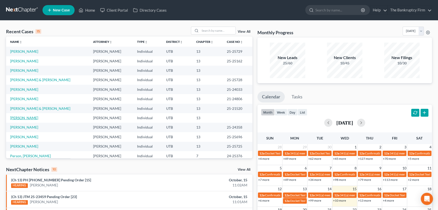
click at [23, 117] on link "[PERSON_NAME]" at bounding box center [24, 117] width 28 height 4
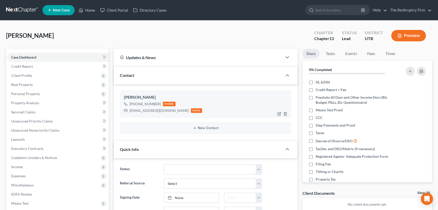
scroll to position [15, 0]
click at [24, 75] on span "Client Profile" at bounding box center [21, 75] width 21 height 4
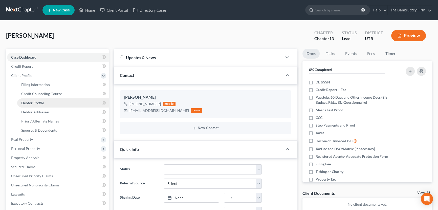
click at [37, 101] on span "Debtor Profile" at bounding box center [32, 103] width 23 height 4
select select "1"
select select "3"
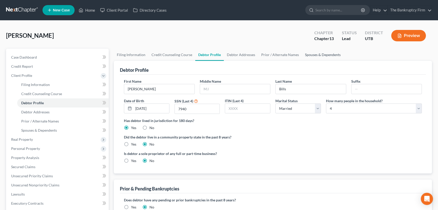
click at [318, 55] on link "Spouses & Dependents" at bounding box center [323, 55] width 42 height 12
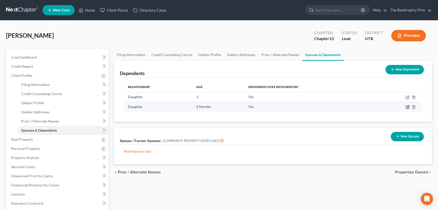
click at [410, 106] on icon "button" at bounding box center [408, 107] width 4 height 4
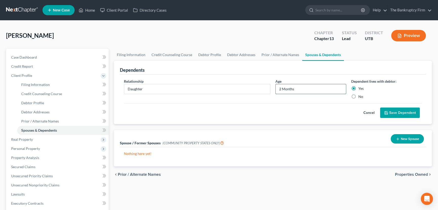
click at [283, 89] on input "2 Months" at bounding box center [311, 89] width 70 height 10
type input "2 Months"
click at [396, 111] on button "Save Dependent" at bounding box center [400, 112] width 40 height 11
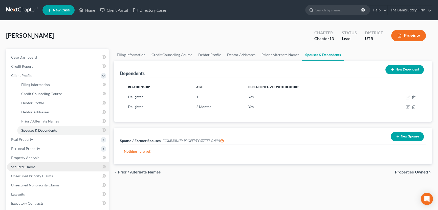
click at [33, 166] on span "Secured Claims" at bounding box center [23, 166] width 24 height 4
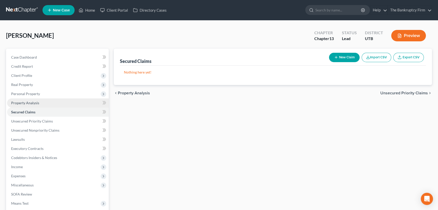
click at [31, 103] on span "Property Analysis" at bounding box center [25, 103] width 28 height 4
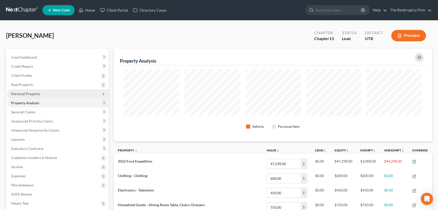
scroll to position [92, 318]
click at [37, 93] on span "Personal Property" at bounding box center [25, 93] width 29 height 4
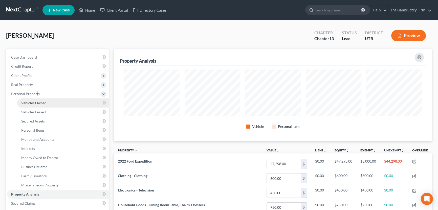
click at [41, 104] on span "Vehicles Owned" at bounding box center [33, 103] width 25 height 4
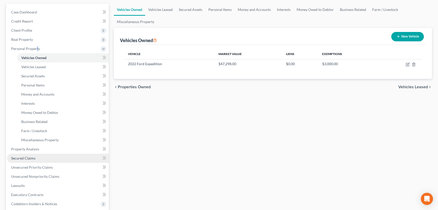
scroll to position [46, 0]
click at [34, 157] on span "Secured Claims" at bounding box center [23, 157] width 24 height 4
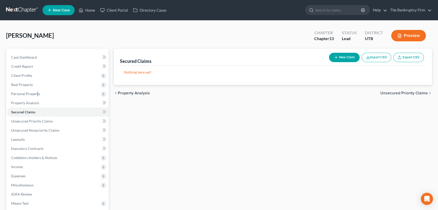
click at [344, 56] on button "New Claim" at bounding box center [344, 57] width 31 height 9
select select "0"
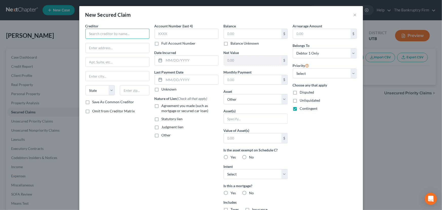
click at [107, 34] on input "text" at bounding box center [117, 34] width 64 height 10
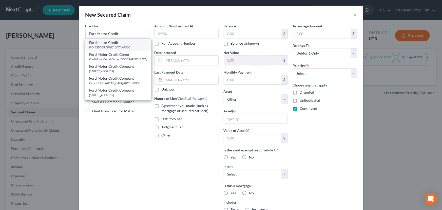
click at [104, 43] on div "Ford motor Credit" at bounding box center [118, 42] width 58 height 5
type input "Ford motor Credit"
type input "P.O. Box 7289"
type input "Pasadena"
select select "4"
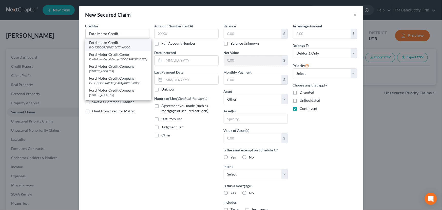
type input "91109-0000"
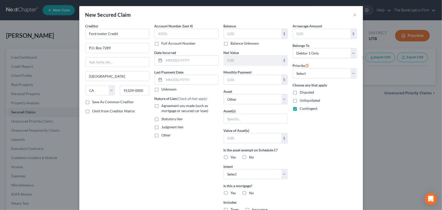
drag, startPoint x: 224, startPoint y: 33, endPoint x: 266, endPoint y: 40, distance: 42.0
click at [224, 33] on input "text" at bounding box center [252, 34] width 57 height 10
type input "46,000"
click at [253, 97] on select "Select Other Multiple Assets 2022 Ford Expedition - $47298.0 Clothing - Clothin…" at bounding box center [256, 99] width 64 height 10
select select "2"
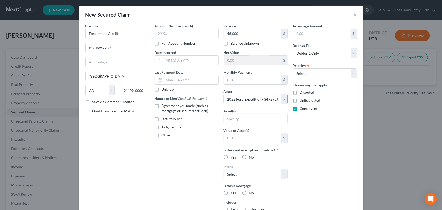
click at [224, 94] on select "Select Other Multiple Assets 2022 Ford Expedition - $47298.0 Clothing - Clothin…" at bounding box center [256, 99] width 64 height 10
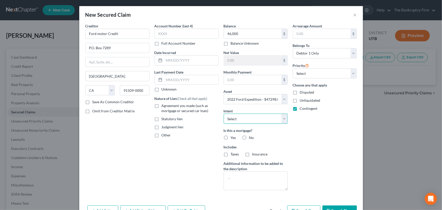
drag, startPoint x: 237, startPoint y: 119, endPoint x: 232, endPoint y: 121, distance: 5.9
click at [237, 119] on select "Select Surrender Redeem Reaffirm Avoid Other" at bounding box center [256, 118] width 64 height 10
select select "2"
click at [224, 113] on select "Select Surrender Redeem Reaffirm Avoid Other" at bounding box center [256, 118] width 64 height 10
click at [249, 136] on label "No" at bounding box center [251, 137] width 5 height 5
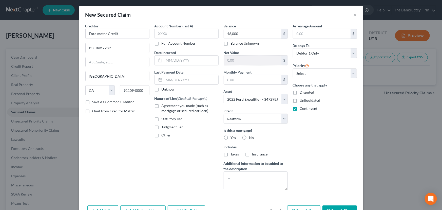
click at [251, 136] on input "No" at bounding box center [252, 136] width 3 height 3
radio input "true"
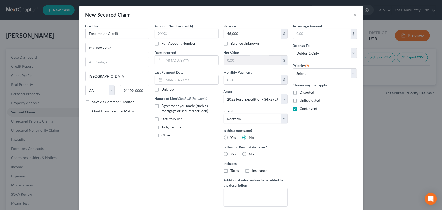
click at [249, 153] on label "No" at bounding box center [251, 153] width 5 height 5
click at [251, 153] on input "No" at bounding box center [252, 152] width 3 height 3
radio input "true"
drag, startPoint x: 309, startPoint y: 73, endPoint x: 310, endPoint y: 77, distance: 4.6
click at [309, 73] on select "Select 1st 2nd 3rd 4th 5th 6th 7th 8th 9th 10th 11th 12th 13th 14th 15th 16th 1…" at bounding box center [325, 73] width 64 height 10
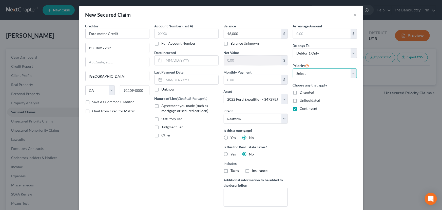
select select "0"
click at [293, 68] on select "Select 1st 2nd 3rd 4th 5th 6th 7th 8th 9th 10th 11th 12th 13th 14th 15th 16th 1…" at bounding box center [325, 73] width 64 height 10
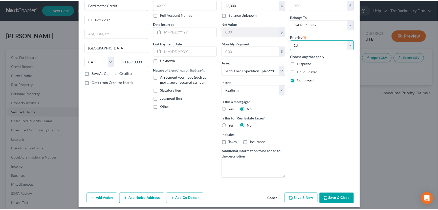
scroll to position [32, 0]
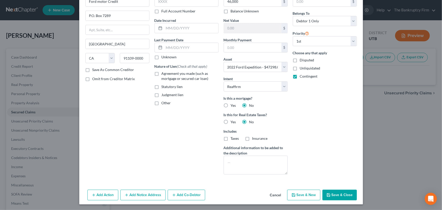
click at [342, 195] on button "Save & Close" at bounding box center [339, 194] width 34 height 11
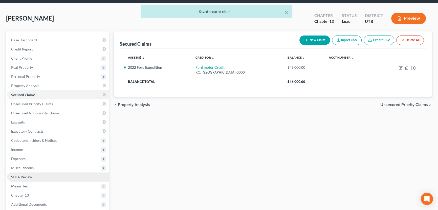
scroll to position [68, 0]
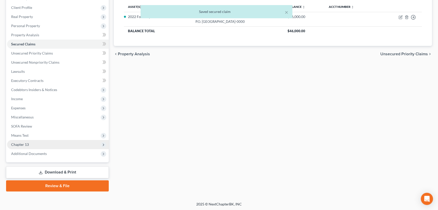
click at [25, 143] on span "Chapter 13" at bounding box center [20, 144] width 18 height 4
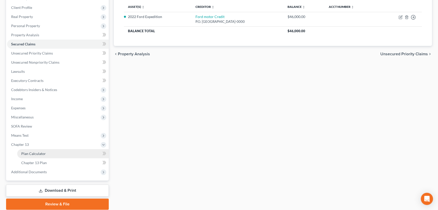
click at [41, 155] on link "Plan Calculator" at bounding box center [63, 153] width 92 height 9
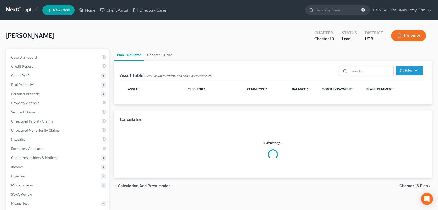
select select "59"
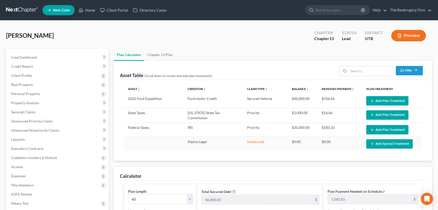
click at [379, 99] on button "Add Plan Treatment" at bounding box center [388, 100] width 42 height 9
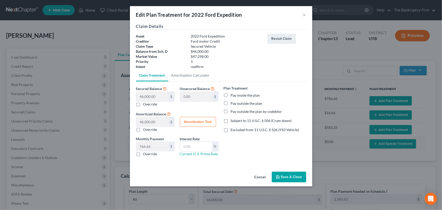
click at [202, 121] on button "Amortization Tool" at bounding box center [198, 122] width 36 height 10
type input "46,000.00"
type input "60"
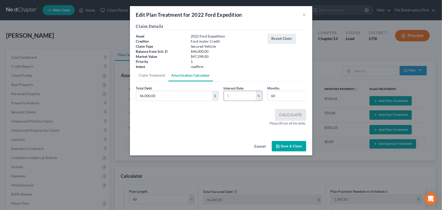
click at [228, 96] on input "text" at bounding box center [240, 96] width 32 height 10
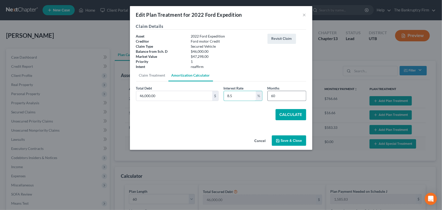
type input "8.5"
drag, startPoint x: 276, startPoint y: 95, endPoint x: 271, endPoint y: 96, distance: 5.1
click at [271, 96] on input "60" at bounding box center [287, 96] width 38 height 10
type input "60"
click at [294, 115] on button "Calculate" at bounding box center [290, 114] width 31 height 11
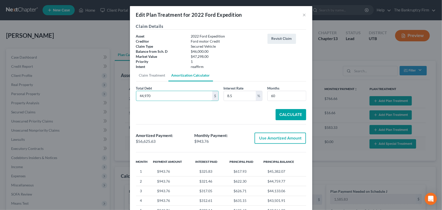
type input "44,970"
click at [293, 114] on button "Calculate" at bounding box center [290, 114] width 31 height 11
click at [303, 15] on button "×" at bounding box center [305, 15] width 4 height 6
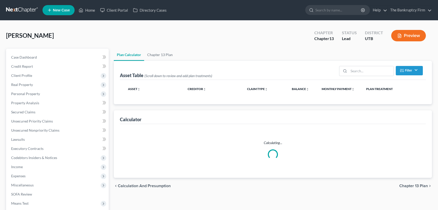
select select "59"
